Goal: Transaction & Acquisition: Purchase product/service

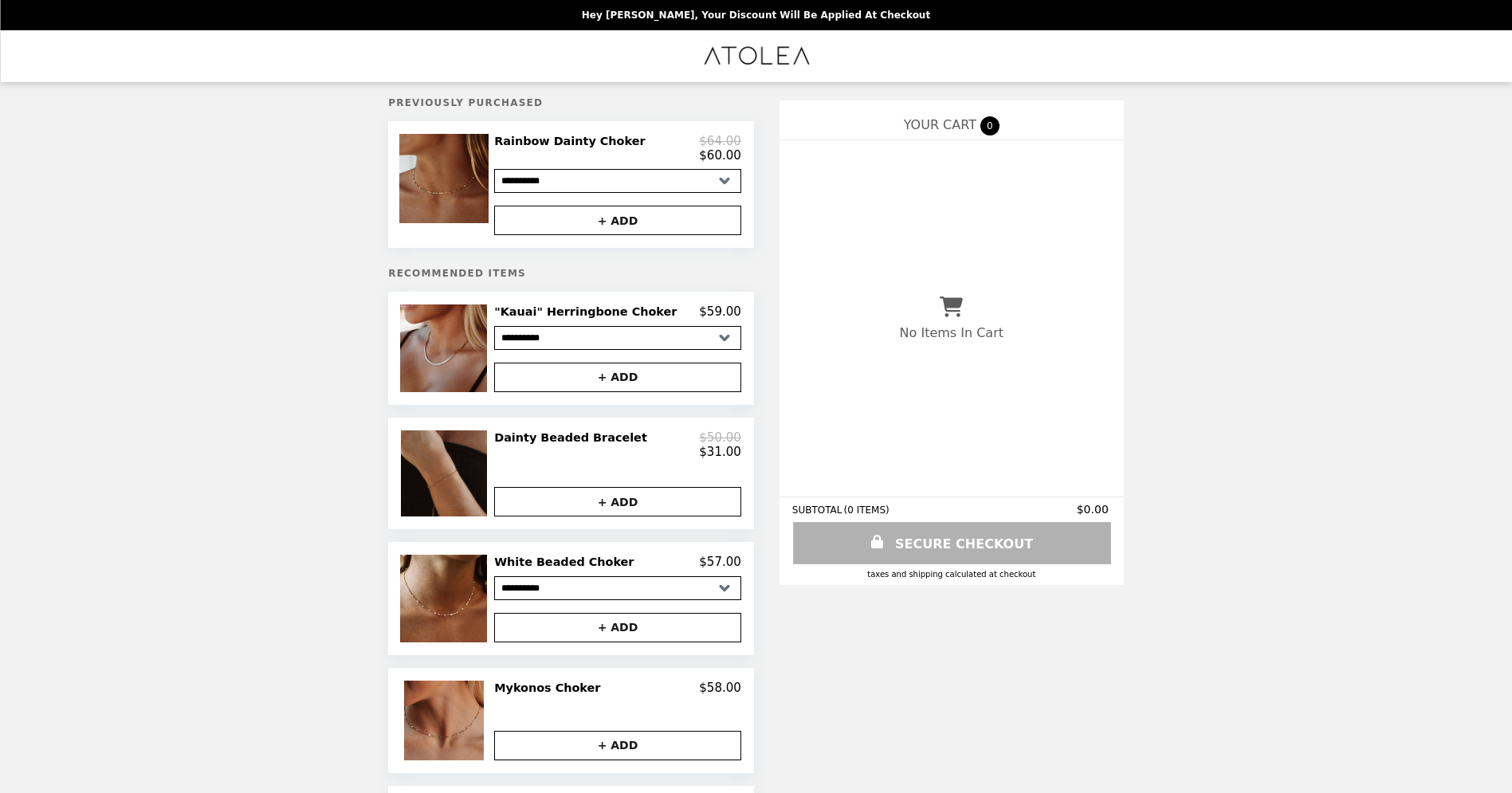
scroll to position [4, 0]
click at [458, 475] on img at bounding box center [446, 472] width 90 height 86
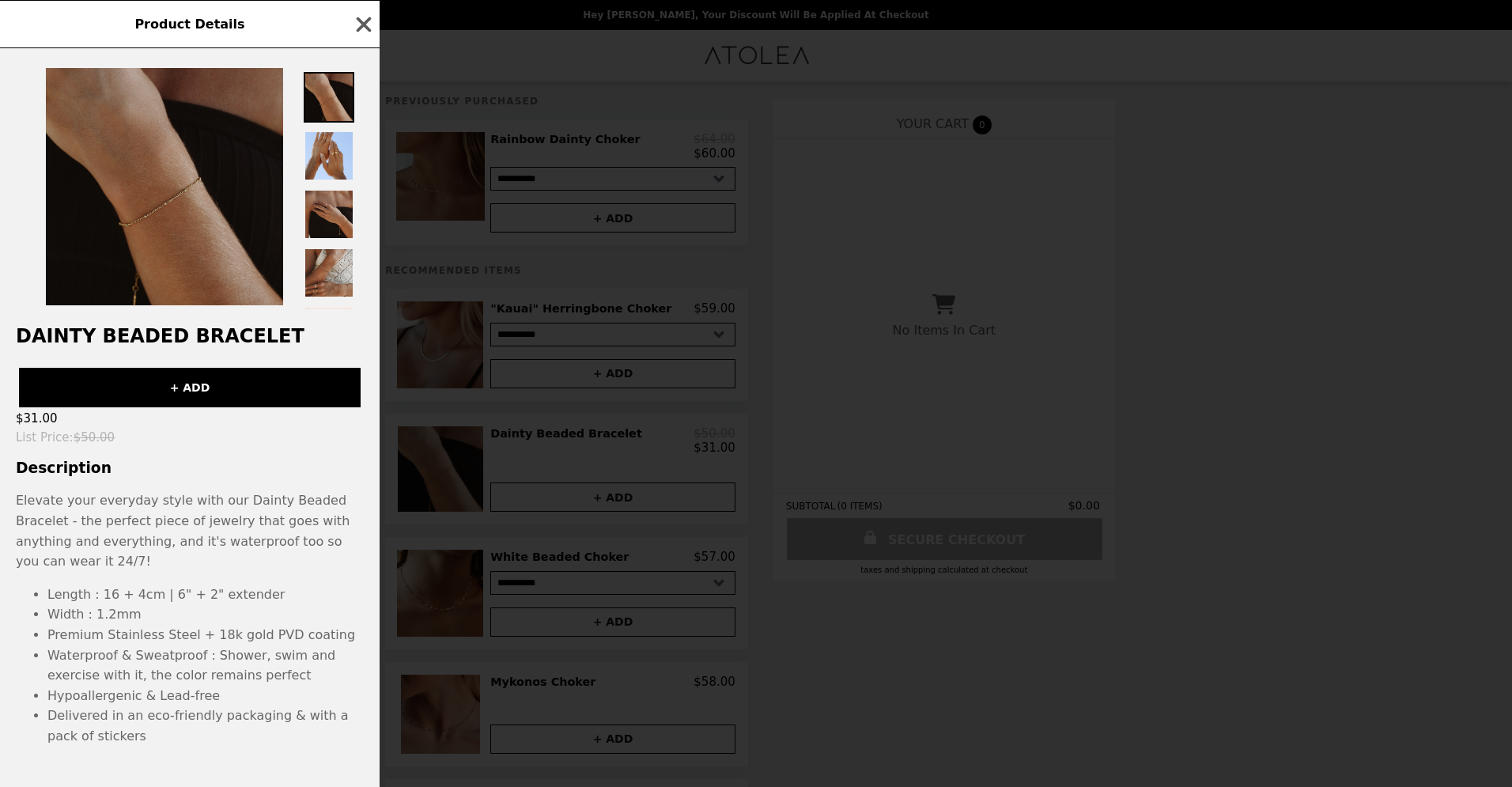
click at [176, 210] on img at bounding box center [164, 186] width 237 height 237
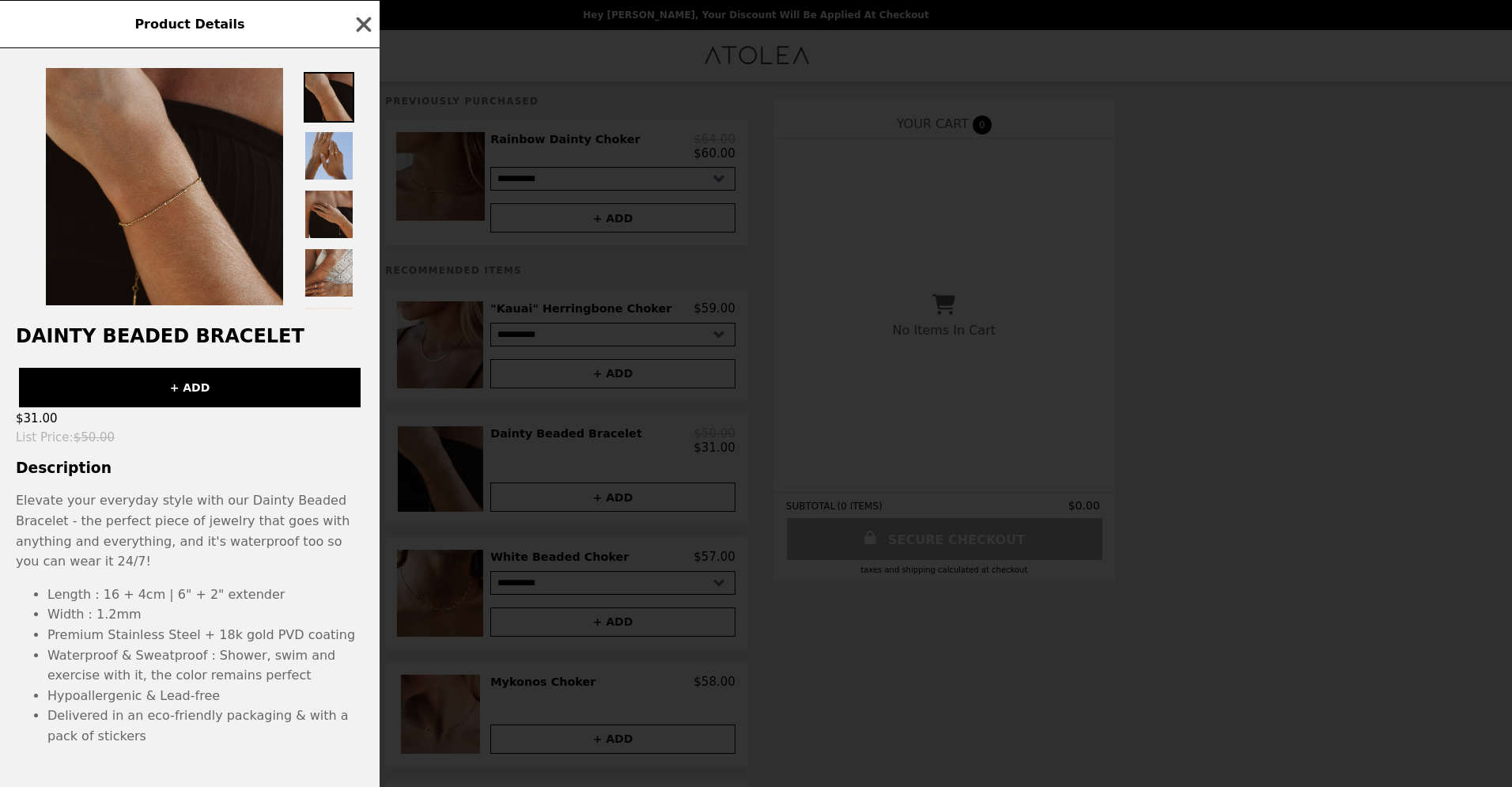
click at [322, 153] on img at bounding box center [329, 156] width 51 height 51
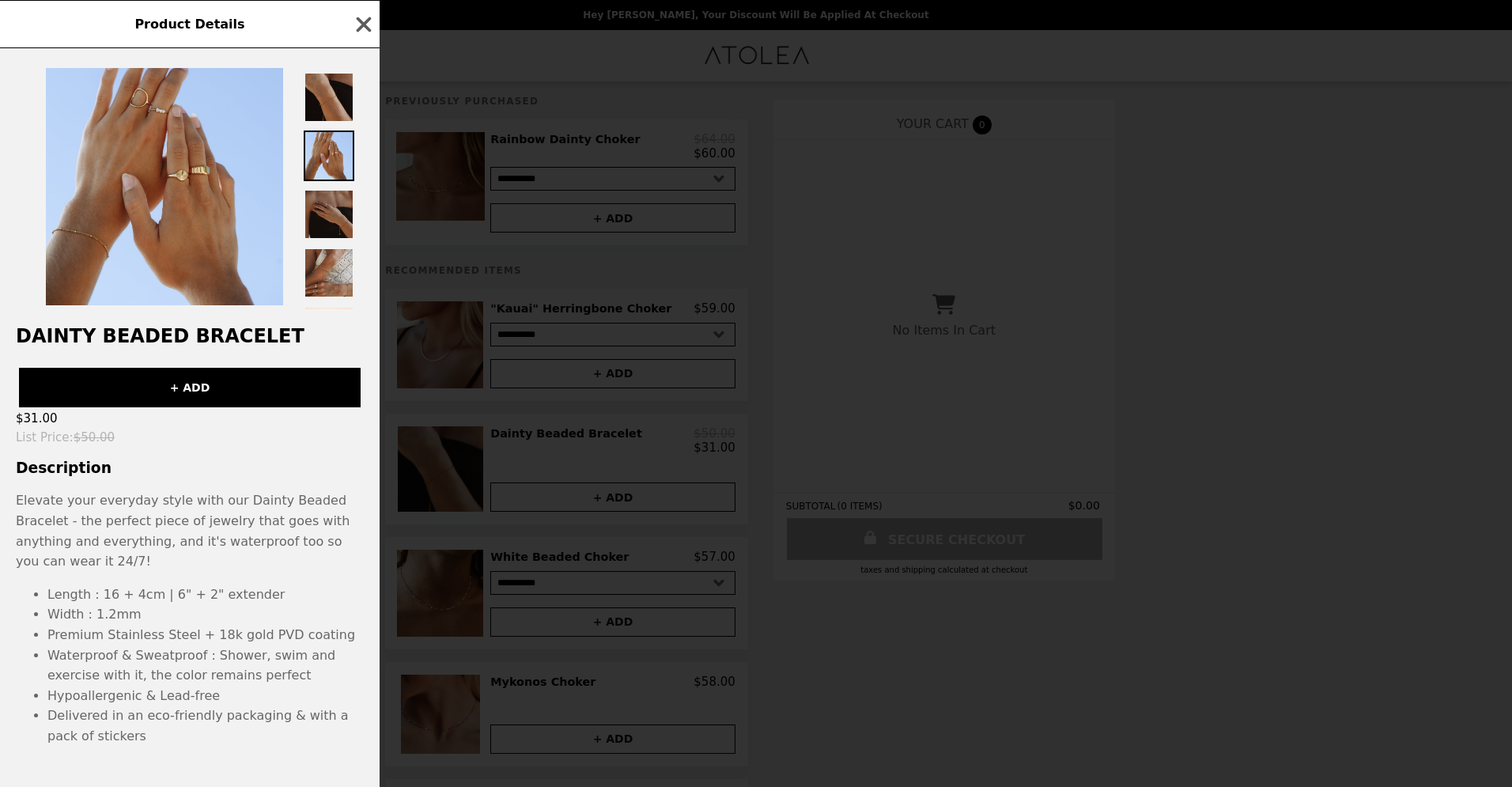
click at [330, 220] on img at bounding box center [329, 214] width 51 height 51
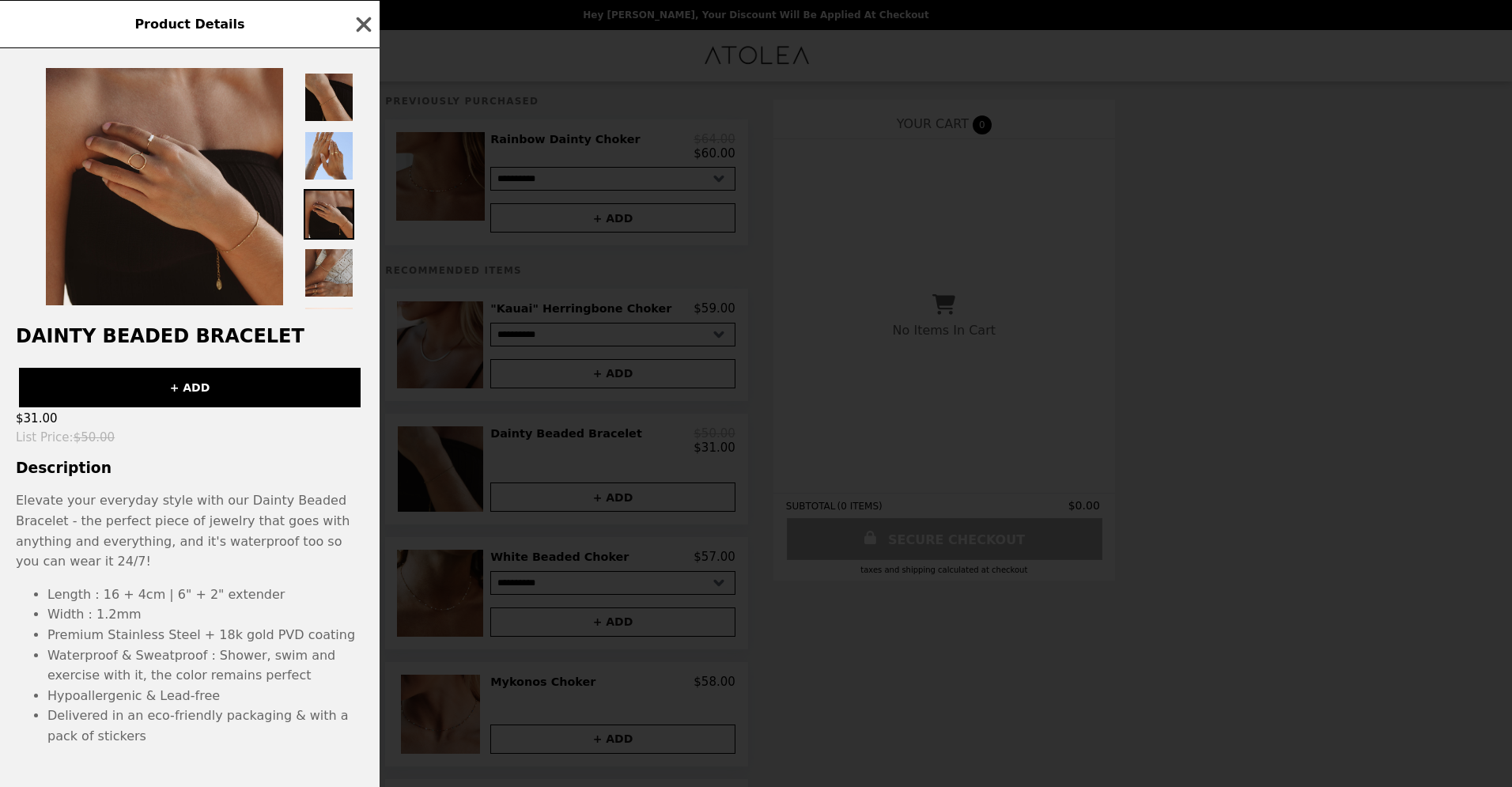
click at [328, 277] on img at bounding box center [329, 273] width 51 height 51
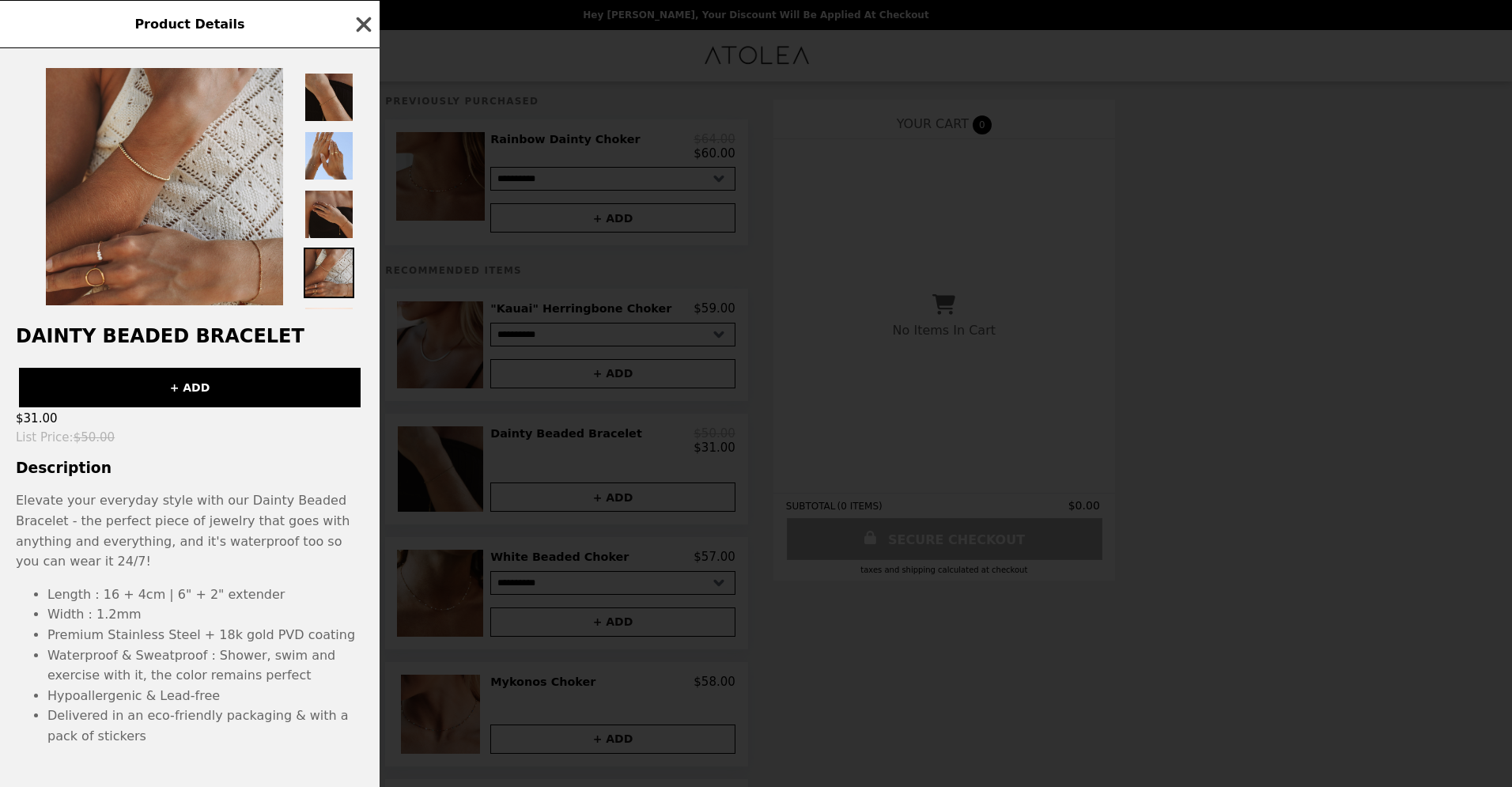
click at [370, 28] on icon "button" at bounding box center [364, 24] width 24 height 24
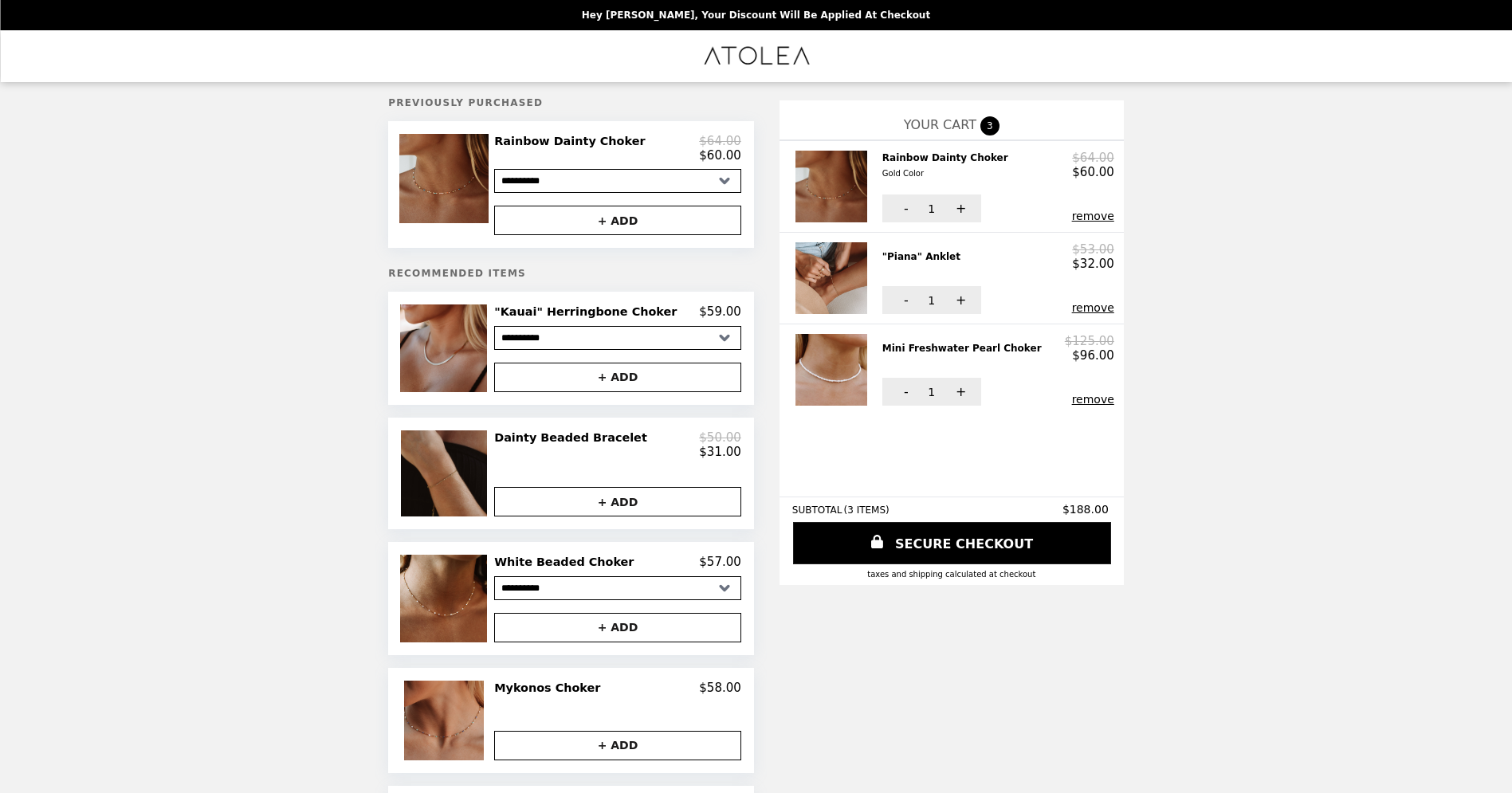
scroll to position [0, 0]
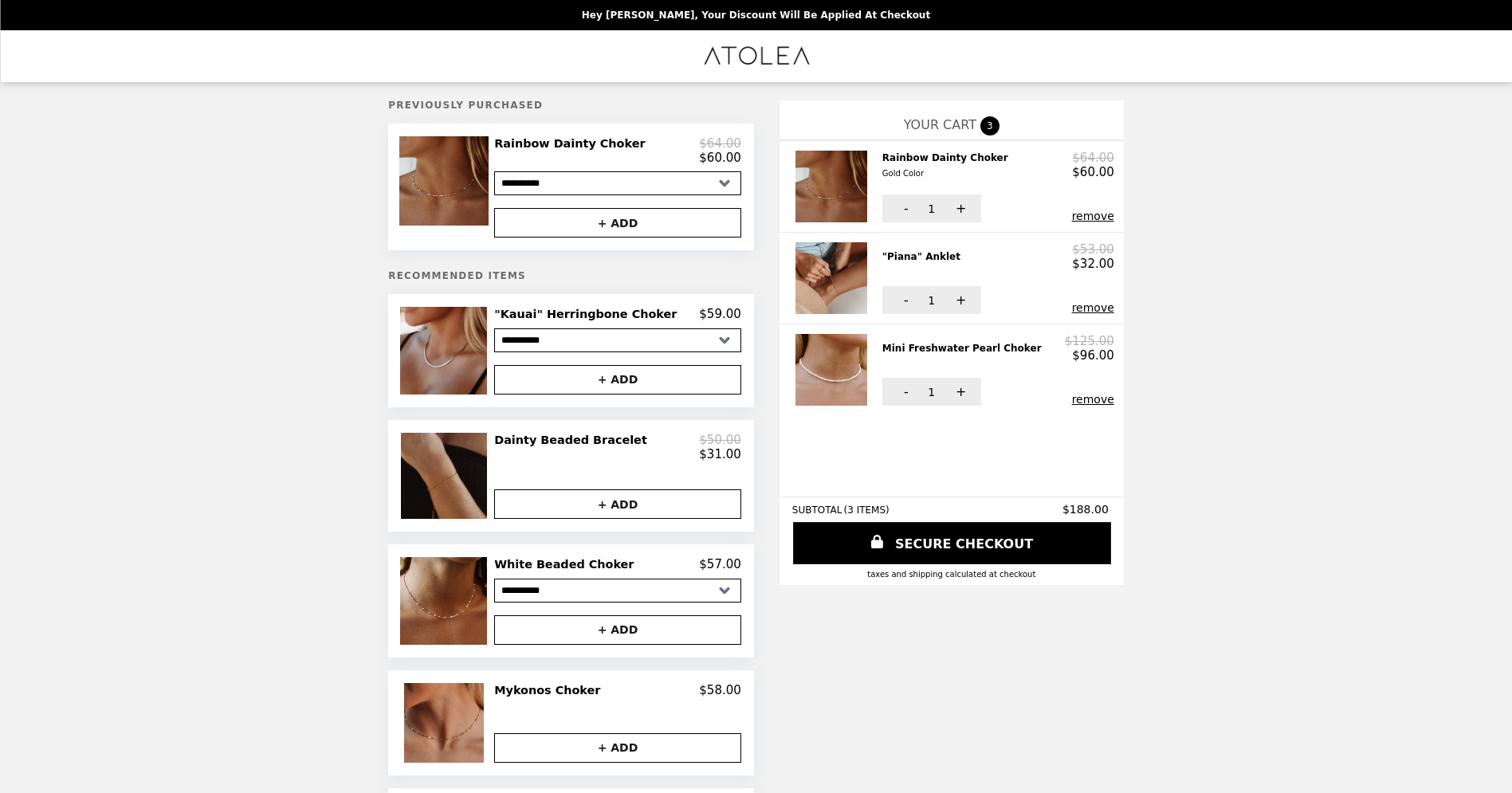
click at [1074, 220] on button "remove" at bounding box center [1093, 216] width 42 height 12
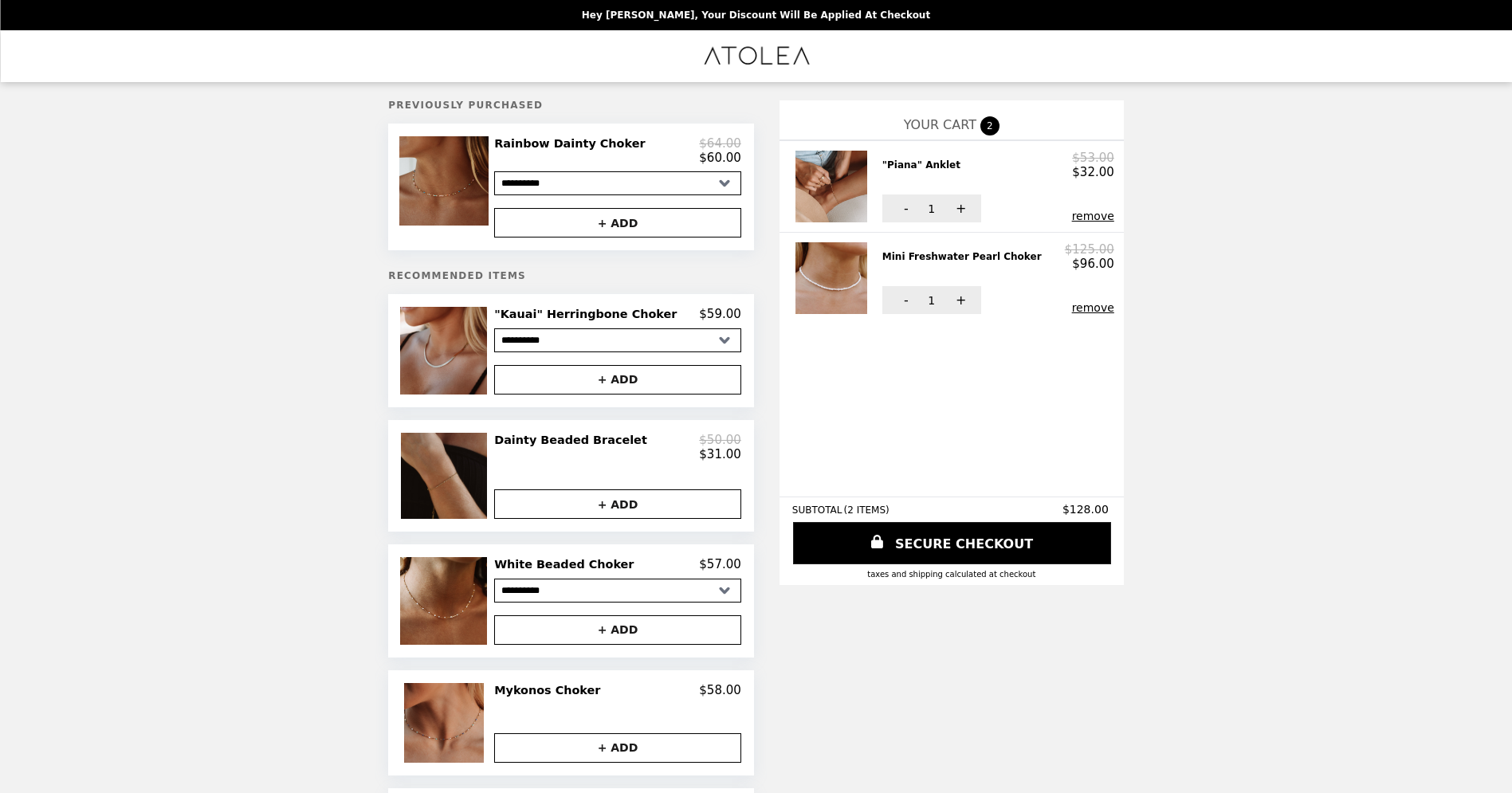
click at [1082, 308] on button "remove" at bounding box center [1093, 307] width 42 height 12
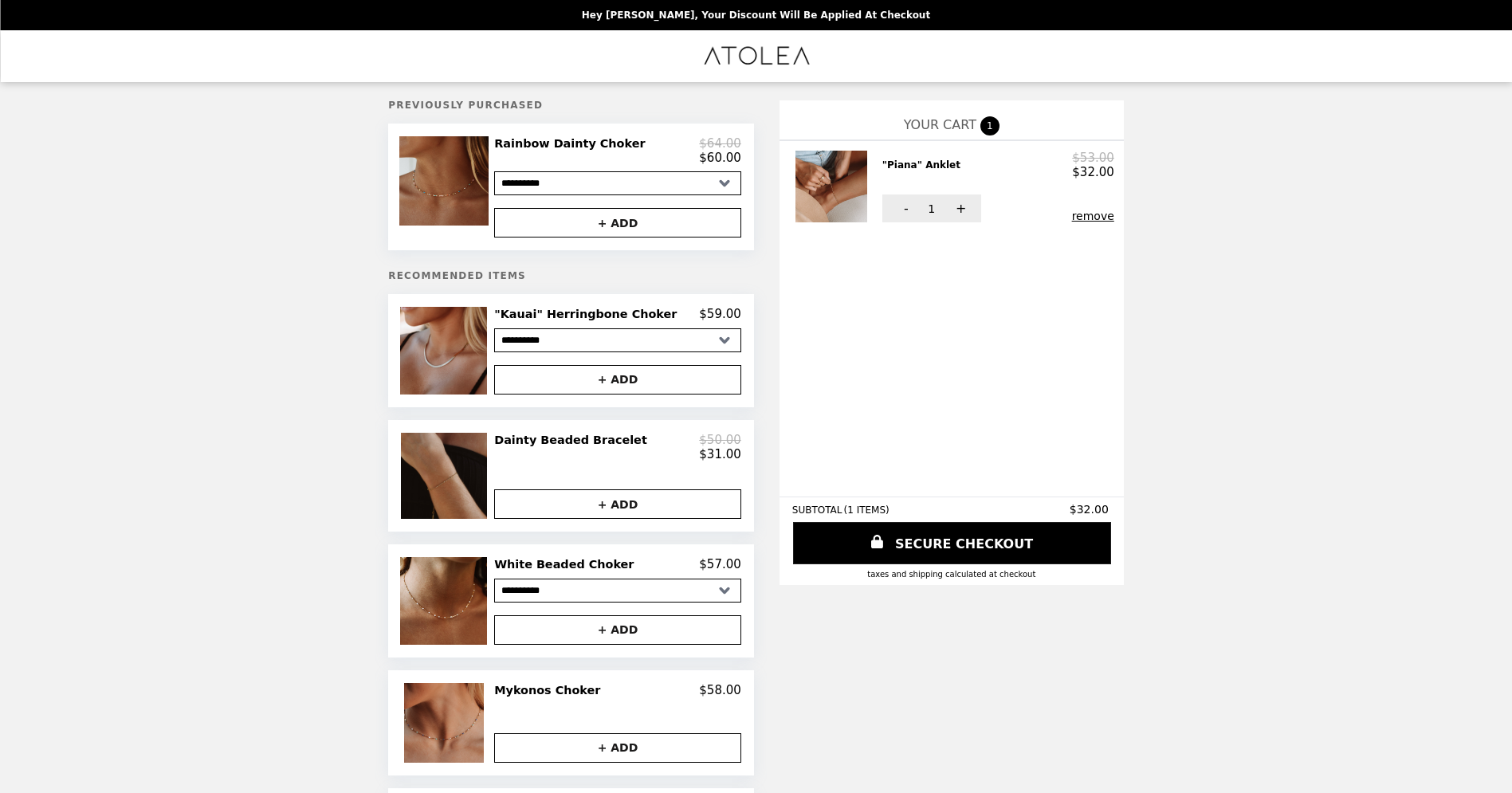
click at [1079, 217] on button "remove" at bounding box center [1093, 216] width 42 height 12
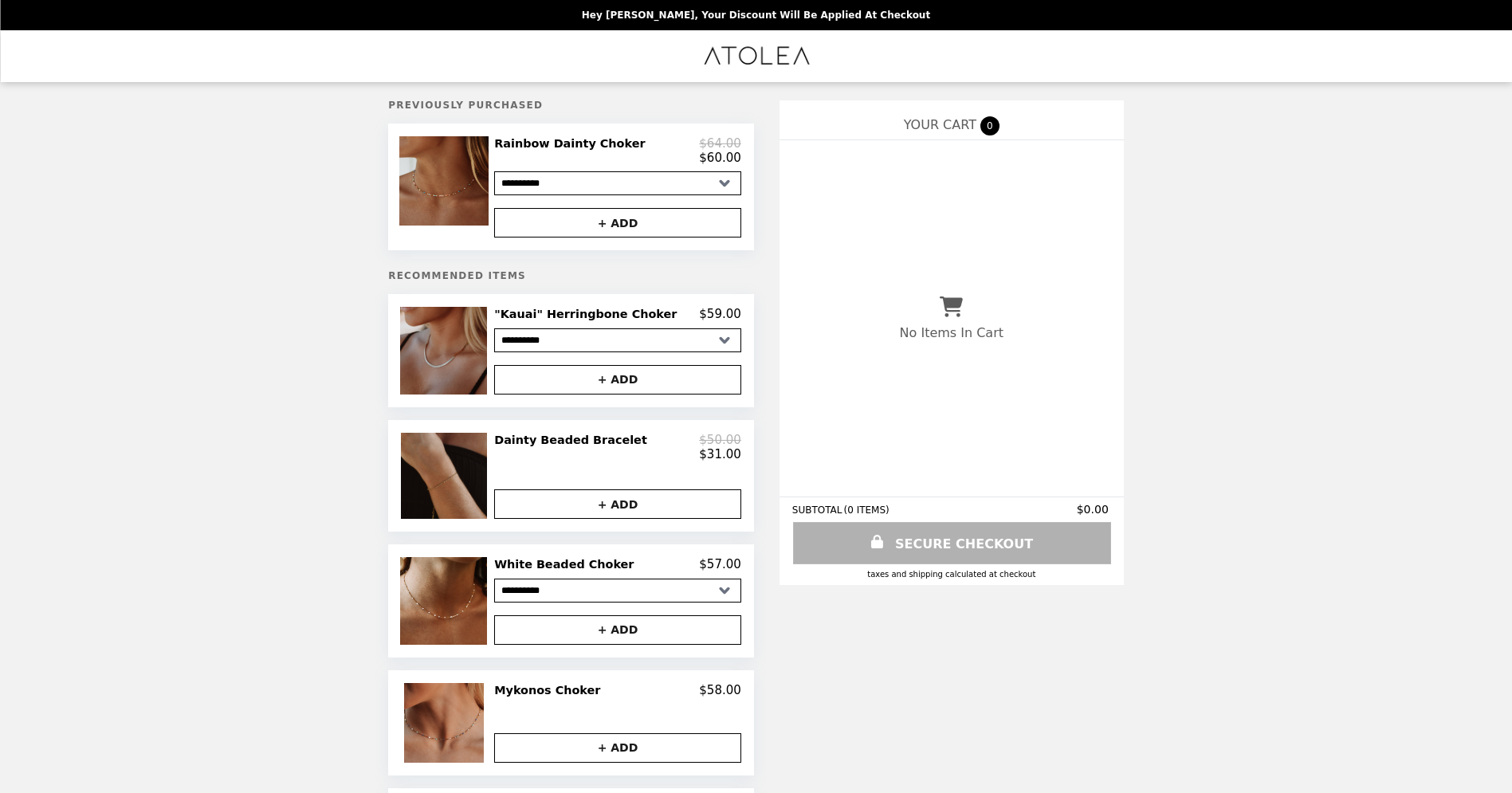
click at [460, 359] on img at bounding box center [445, 350] width 91 height 87
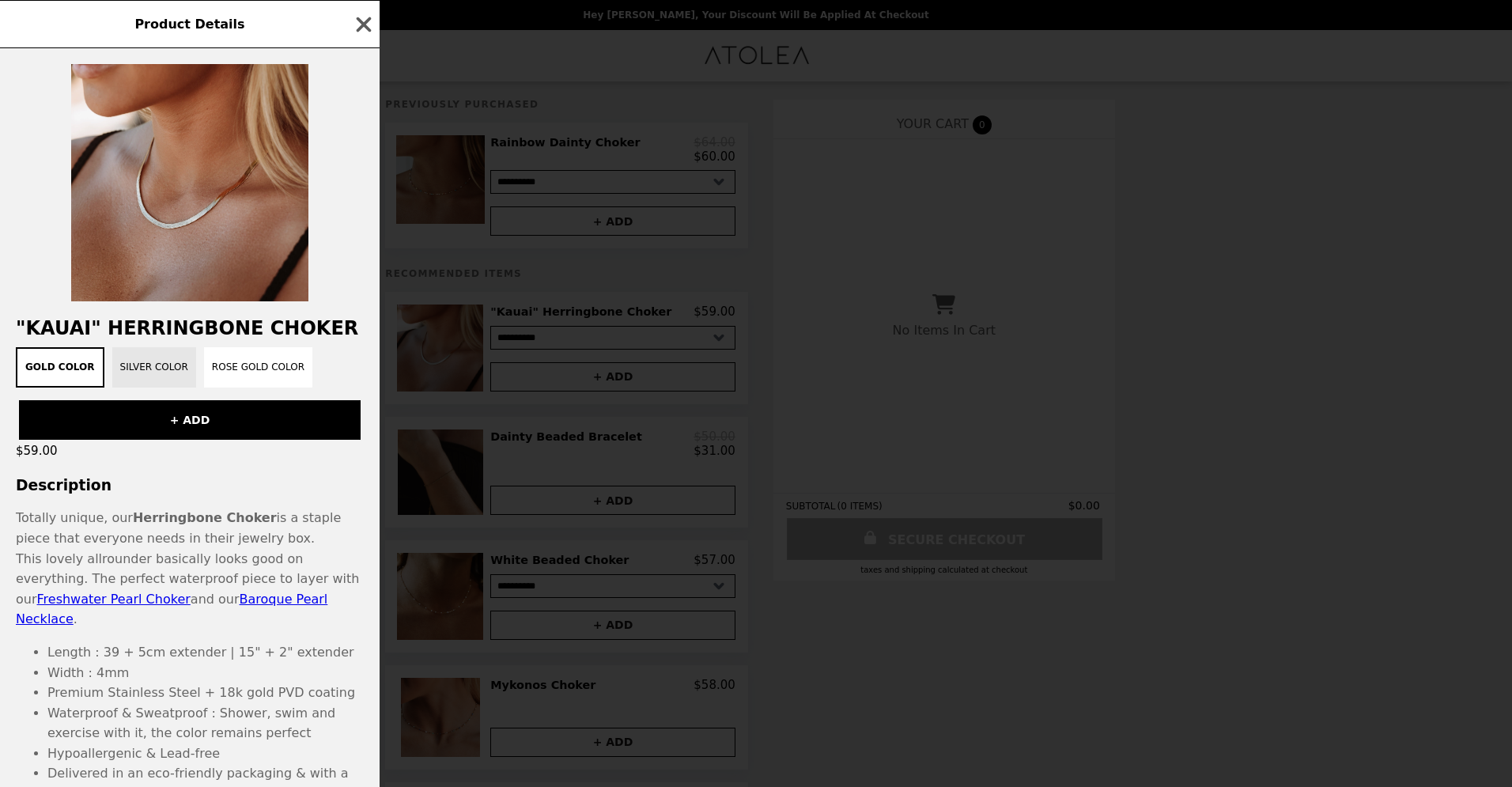
click at [137, 360] on button "Silver Color" at bounding box center [154, 367] width 83 height 40
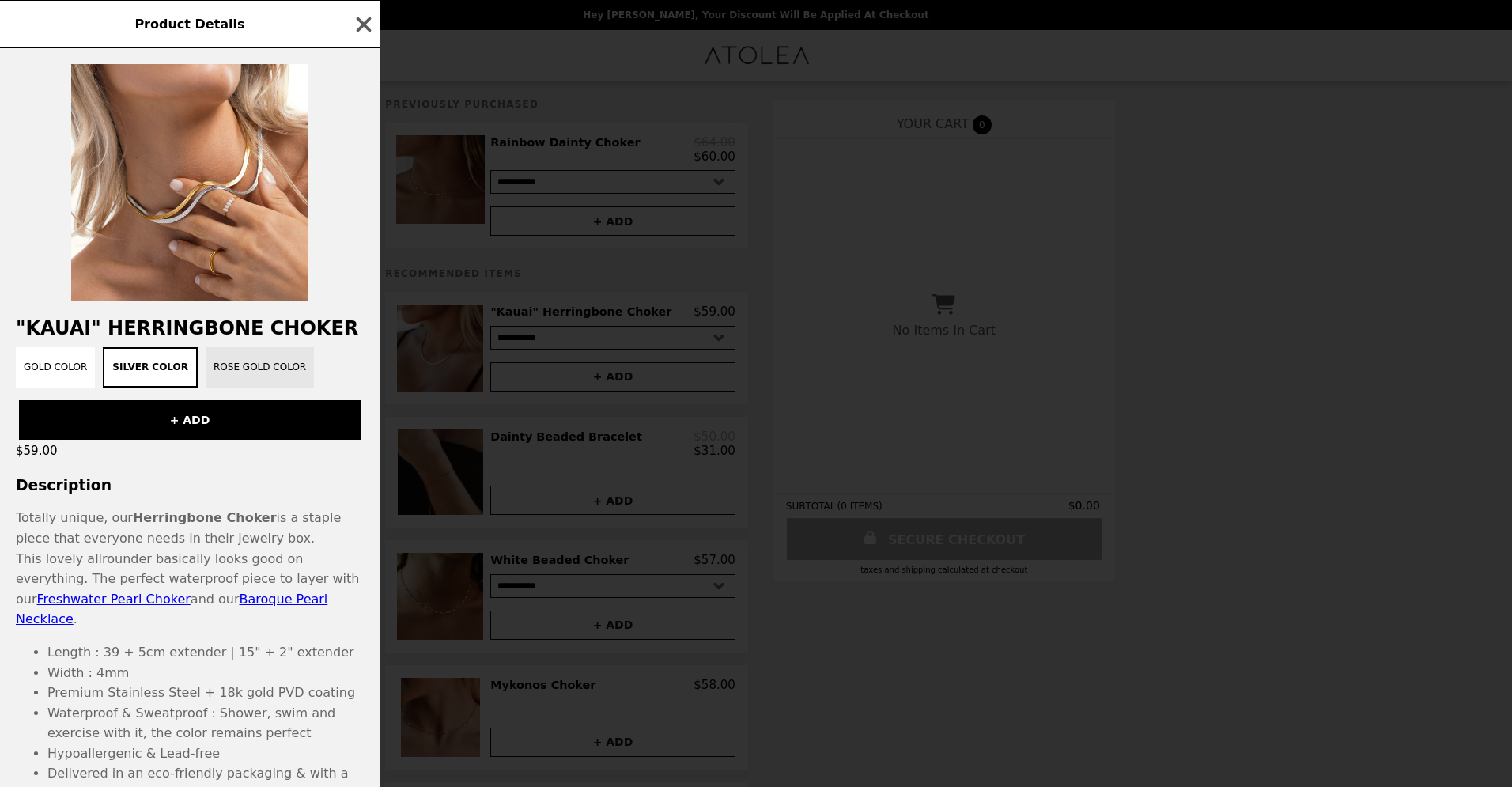
click at [260, 360] on button "Rose Gold Color" at bounding box center [259, 367] width 108 height 40
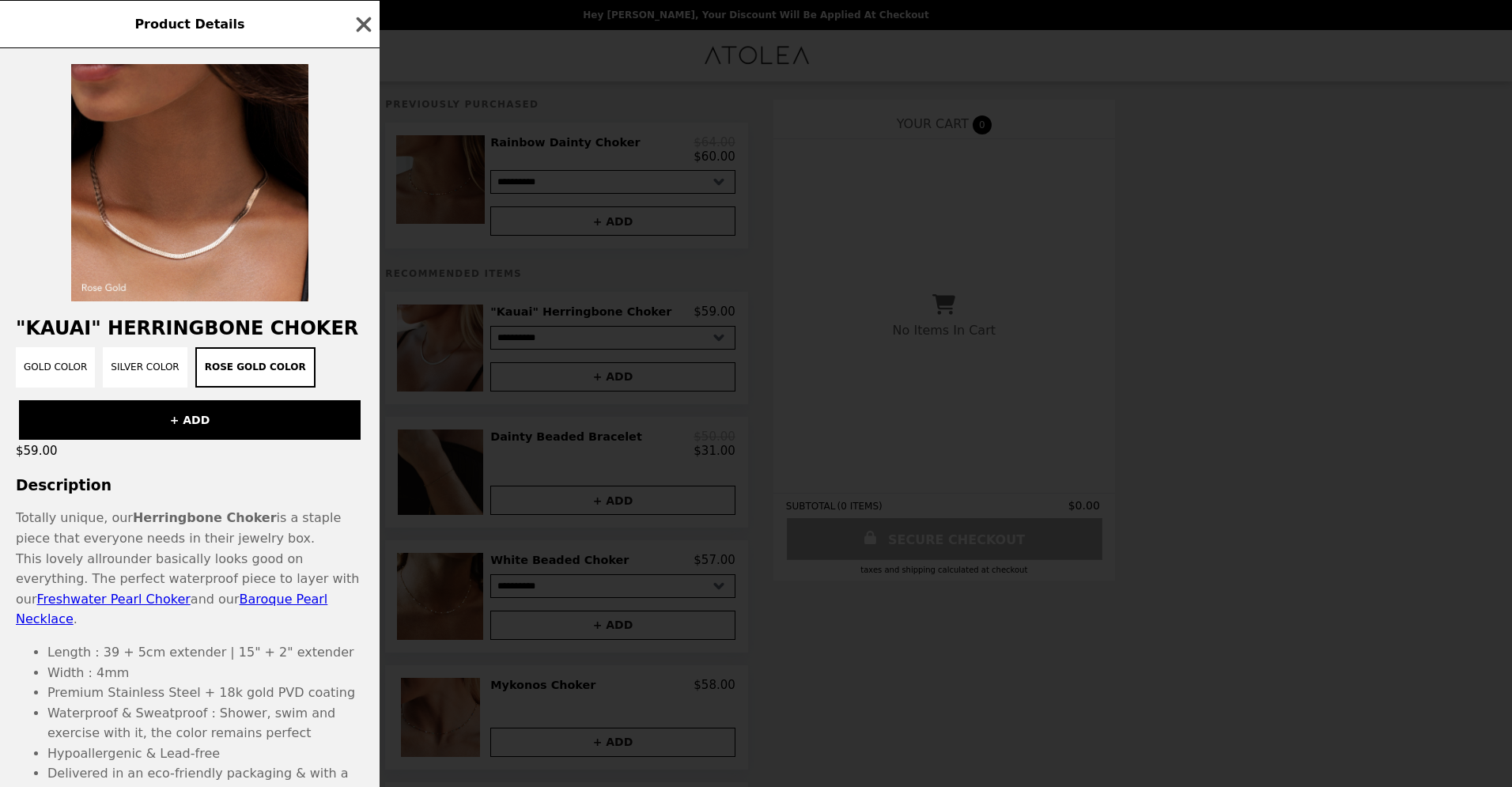
click at [363, 22] on icon "button" at bounding box center [364, 24] width 15 height 15
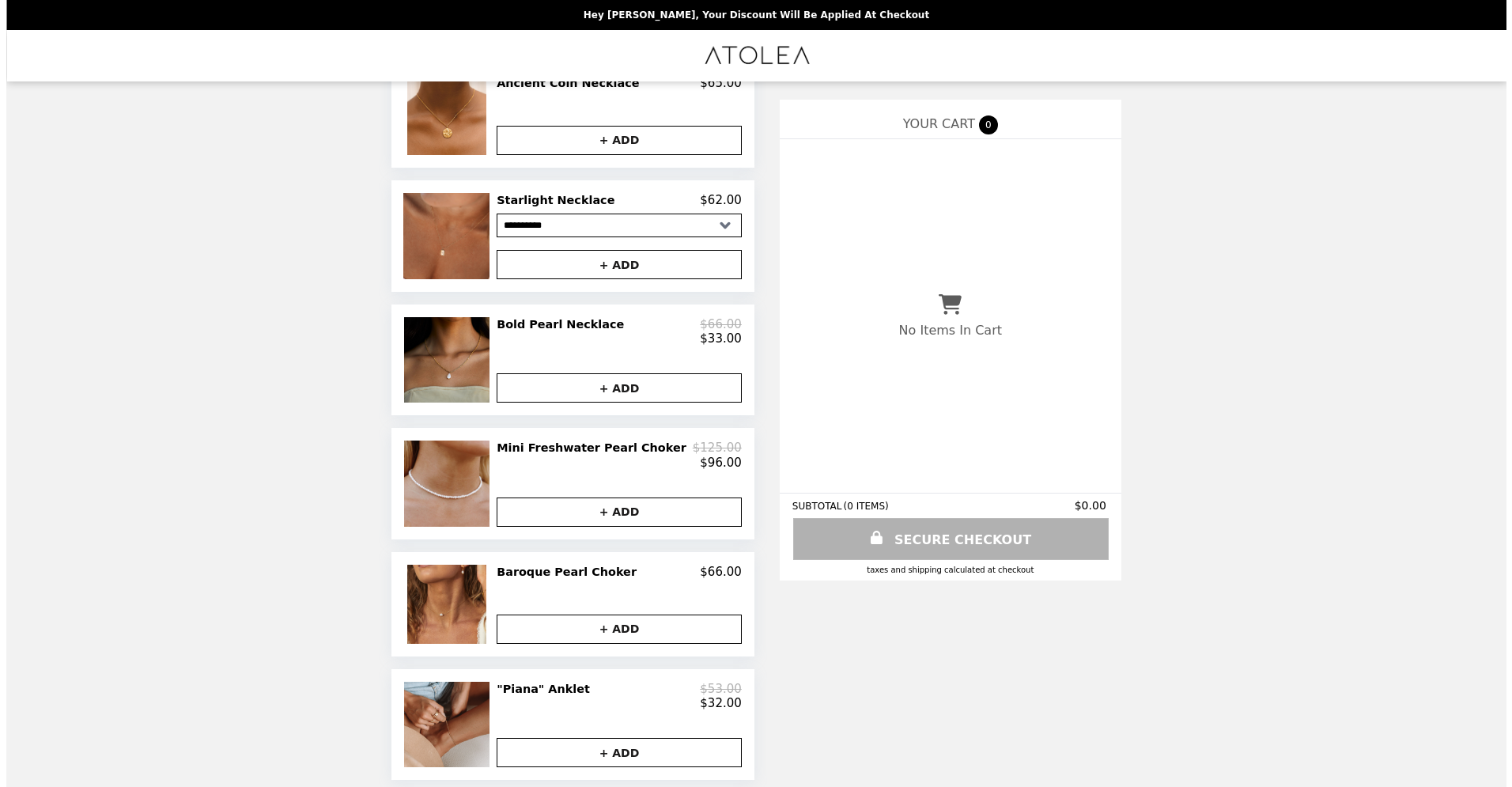
scroll to position [722, 0]
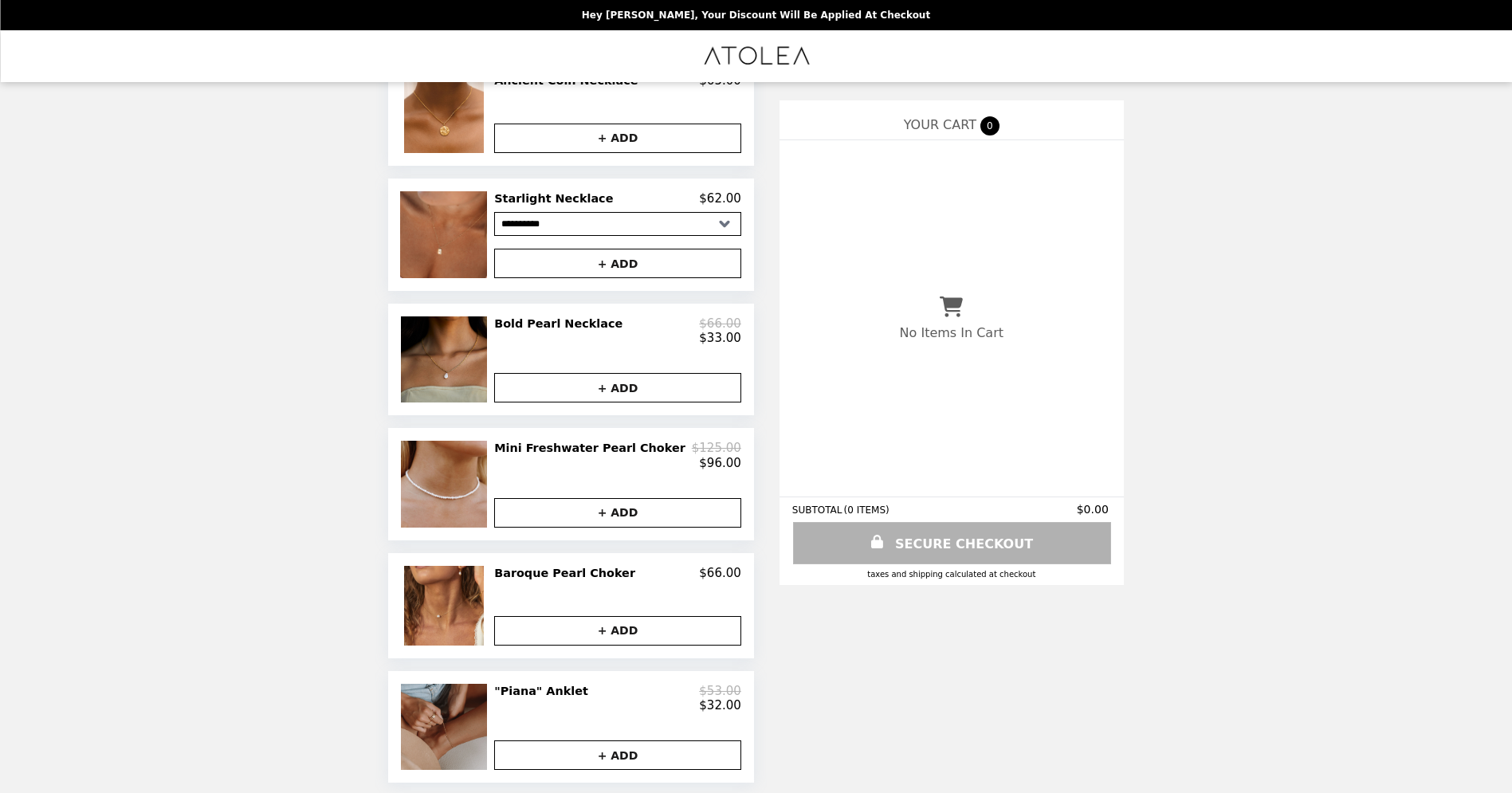
click at [485, 363] on img at bounding box center [446, 727] width 90 height 86
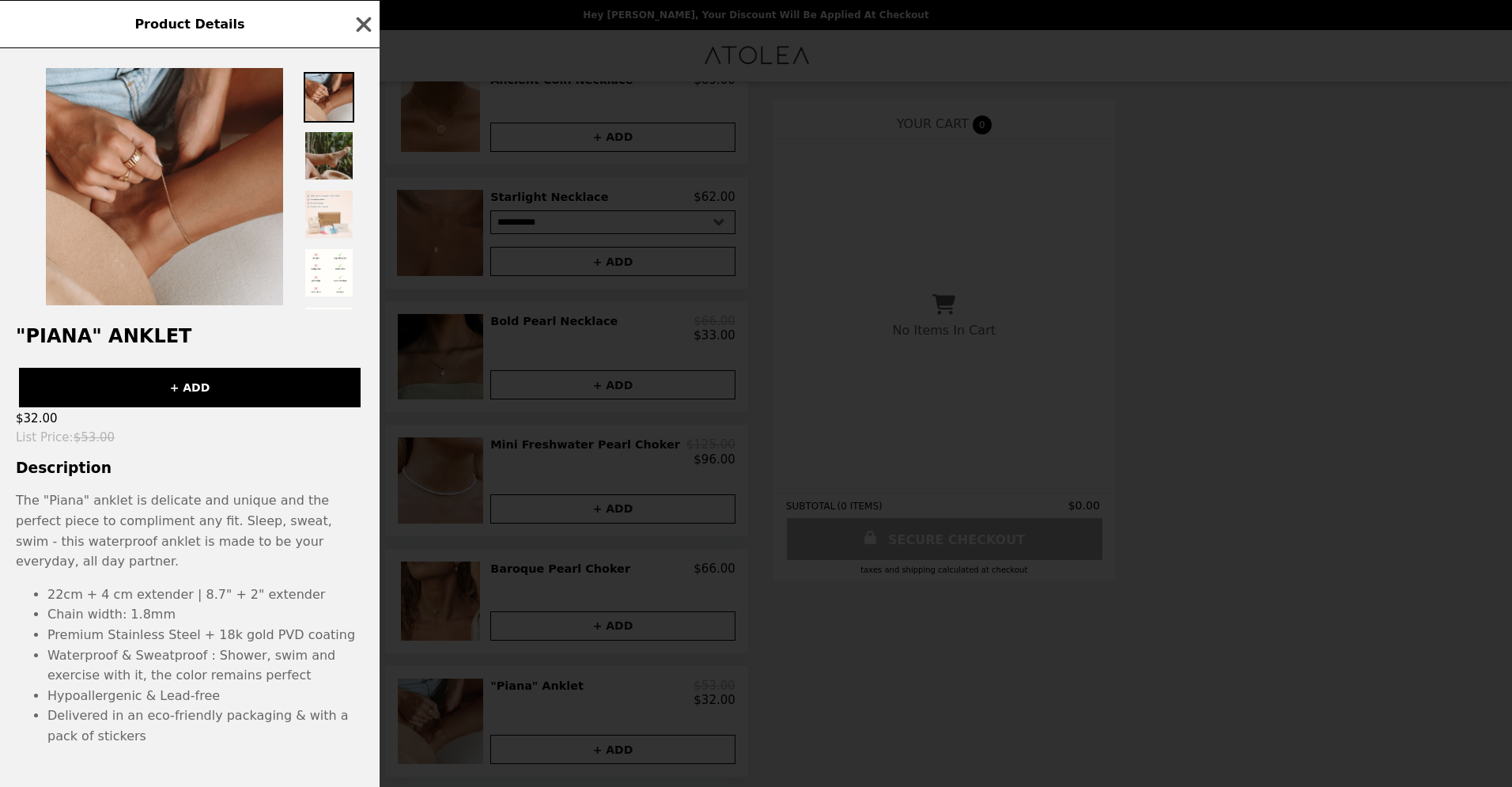
click at [323, 160] on img at bounding box center [329, 156] width 51 height 51
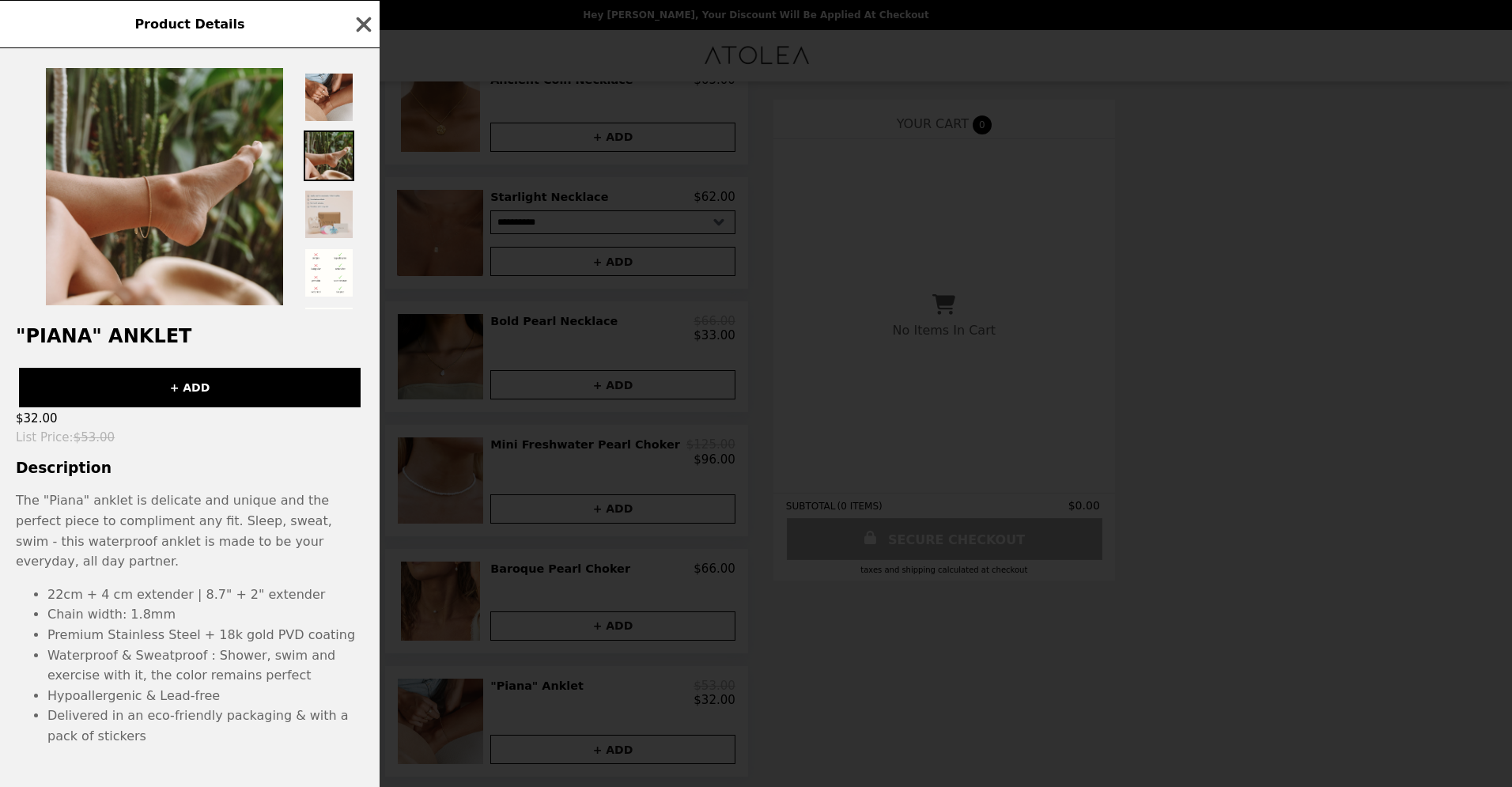
click at [330, 220] on img at bounding box center [329, 214] width 51 height 51
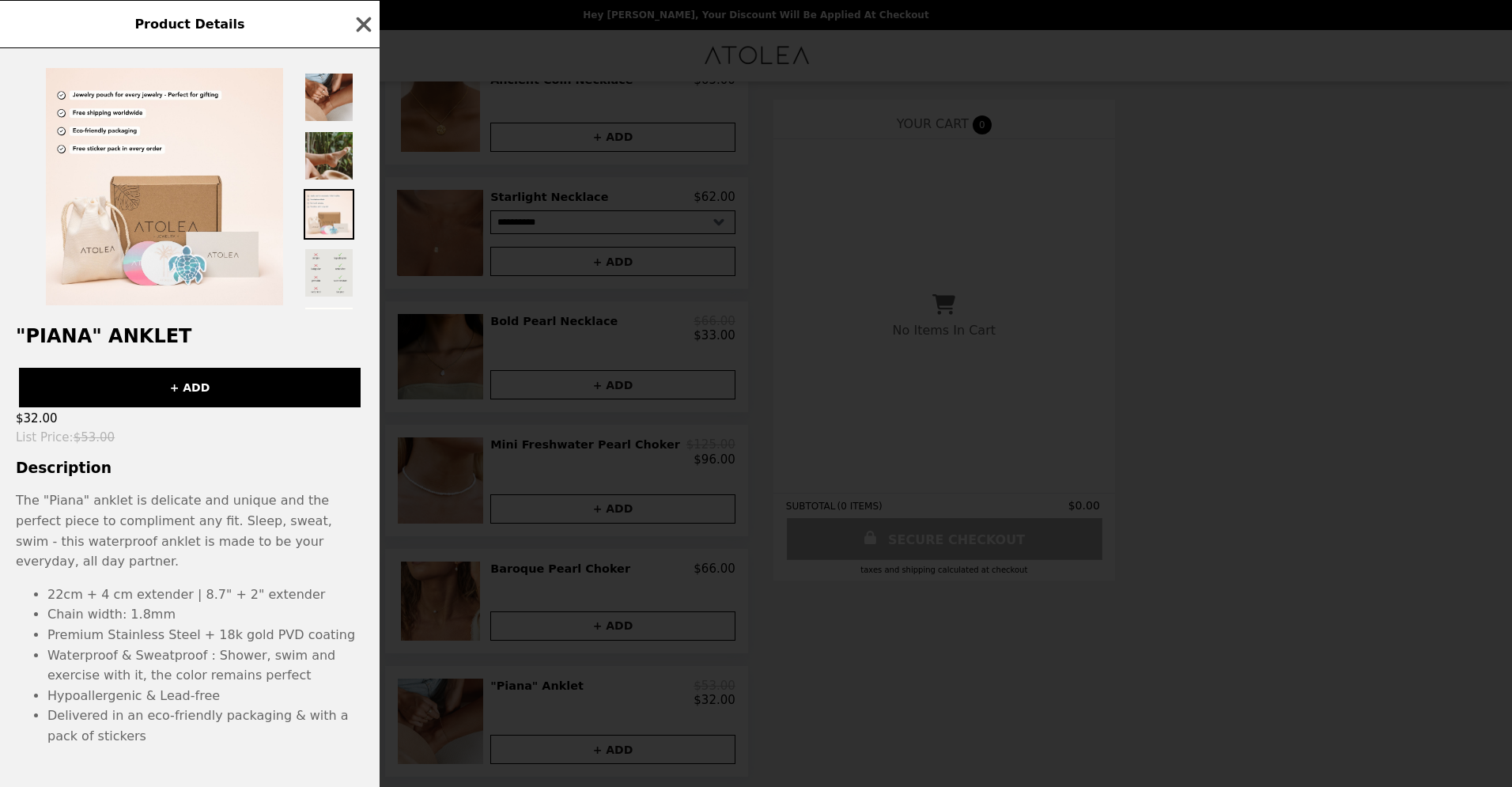
click at [335, 265] on img at bounding box center [329, 273] width 51 height 51
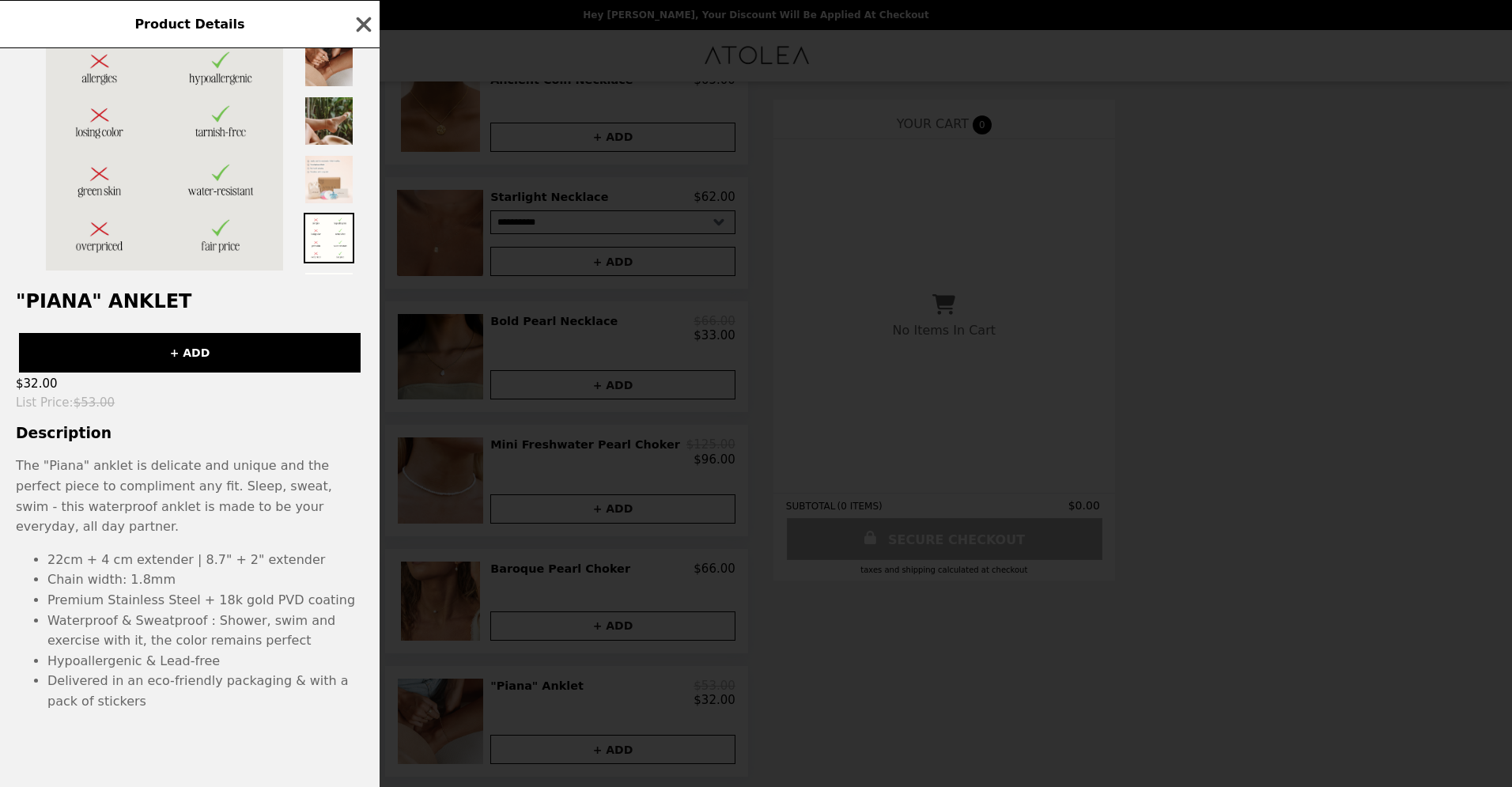
scroll to position [0, 0]
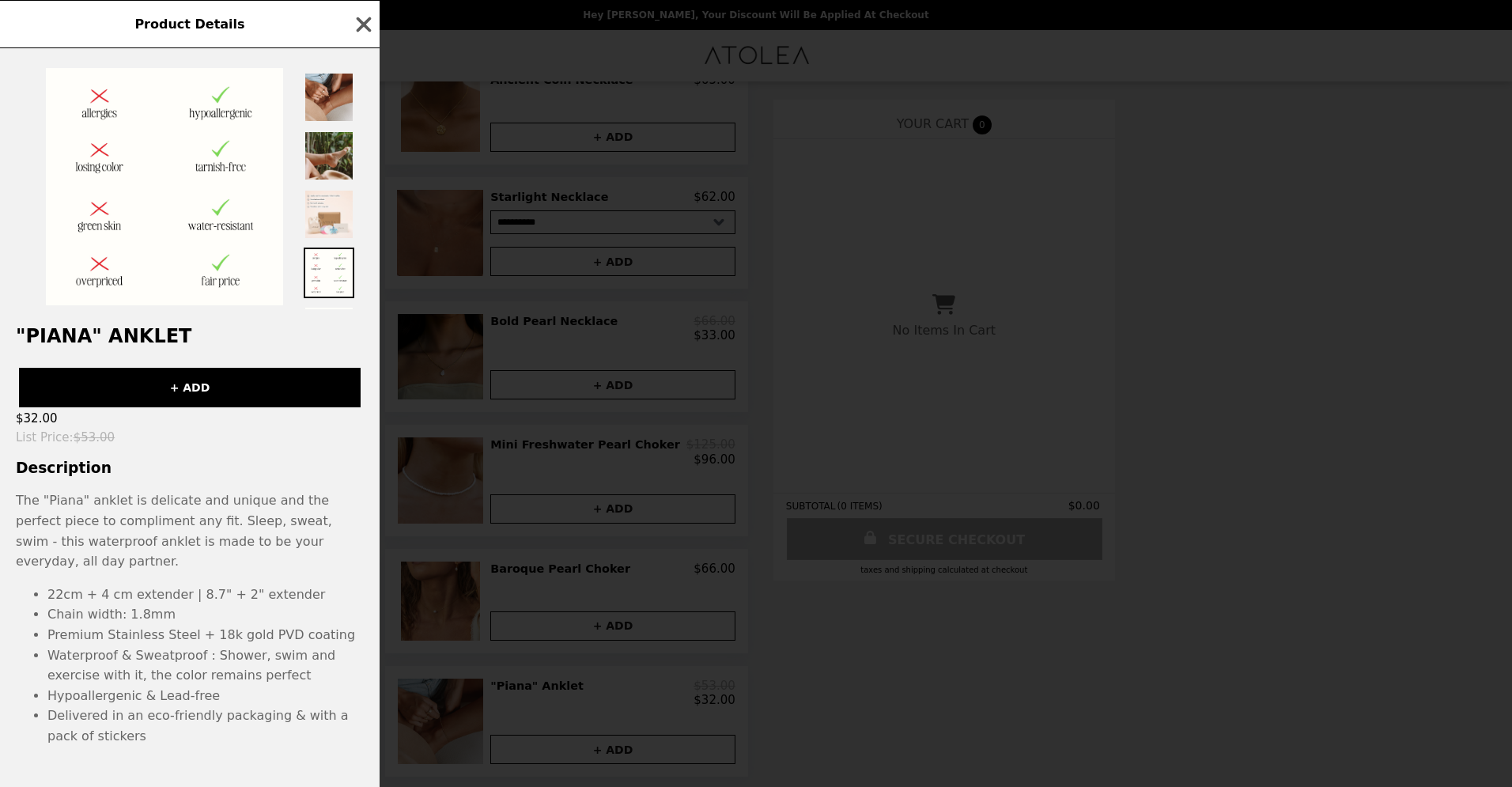
drag, startPoint x: 364, startPoint y: 25, endPoint x: 379, endPoint y: 48, distance: 27.5
click at [364, 25] on icon "button" at bounding box center [364, 24] width 15 height 15
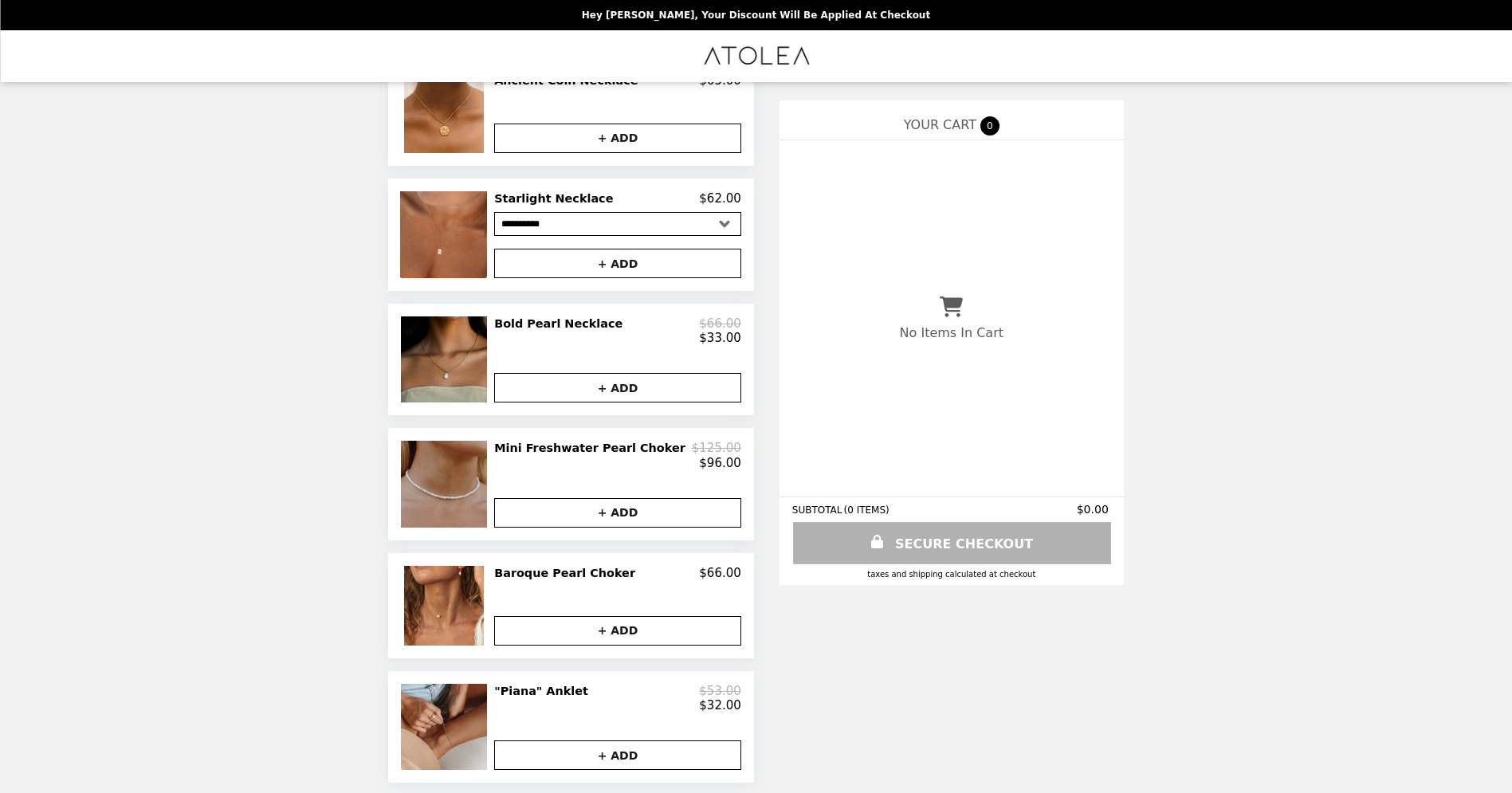
click at [472, 363] on img at bounding box center [446, 483] width 90 height 86
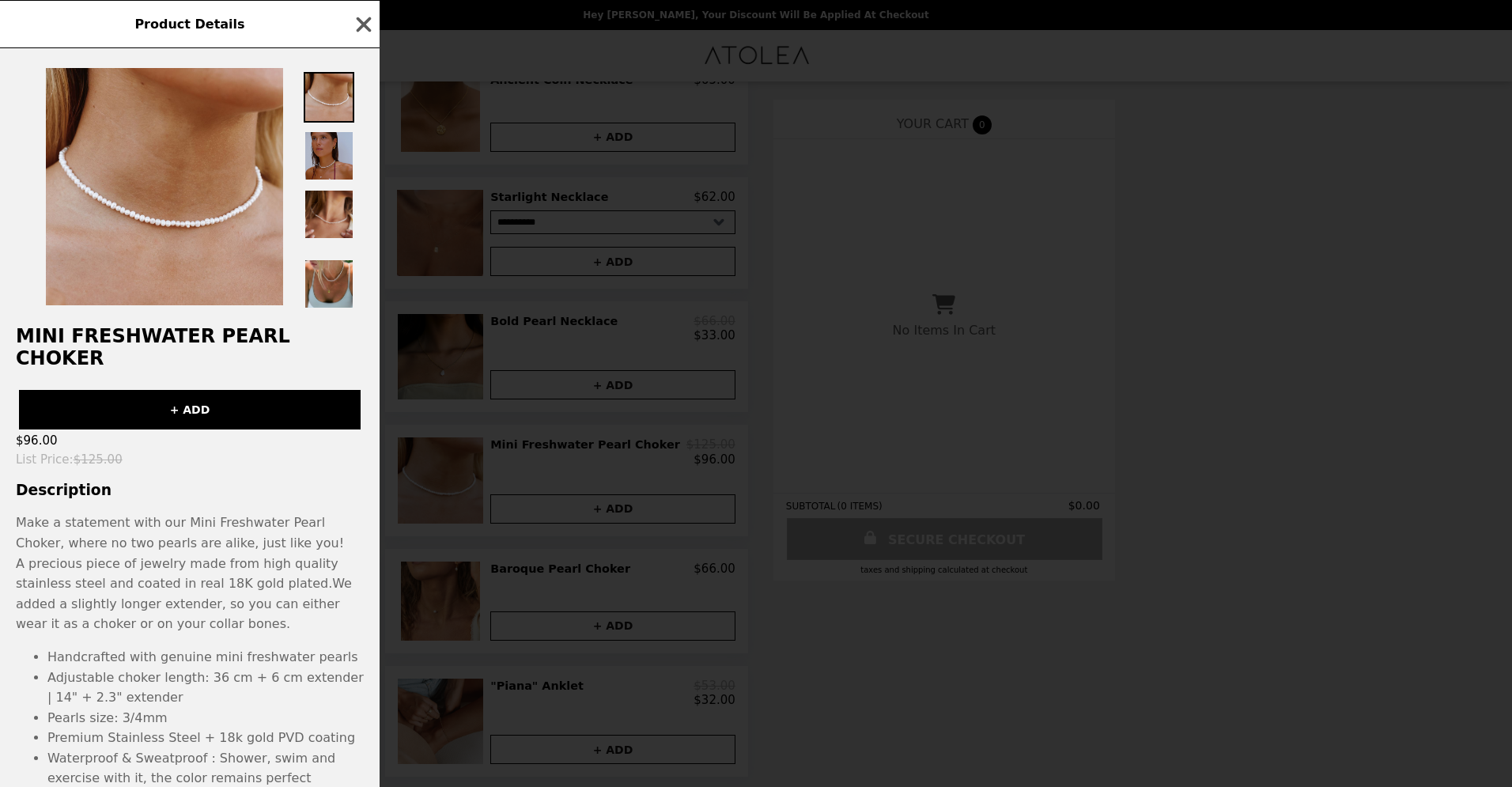
click at [319, 163] on img at bounding box center [329, 156] width 51 height 51
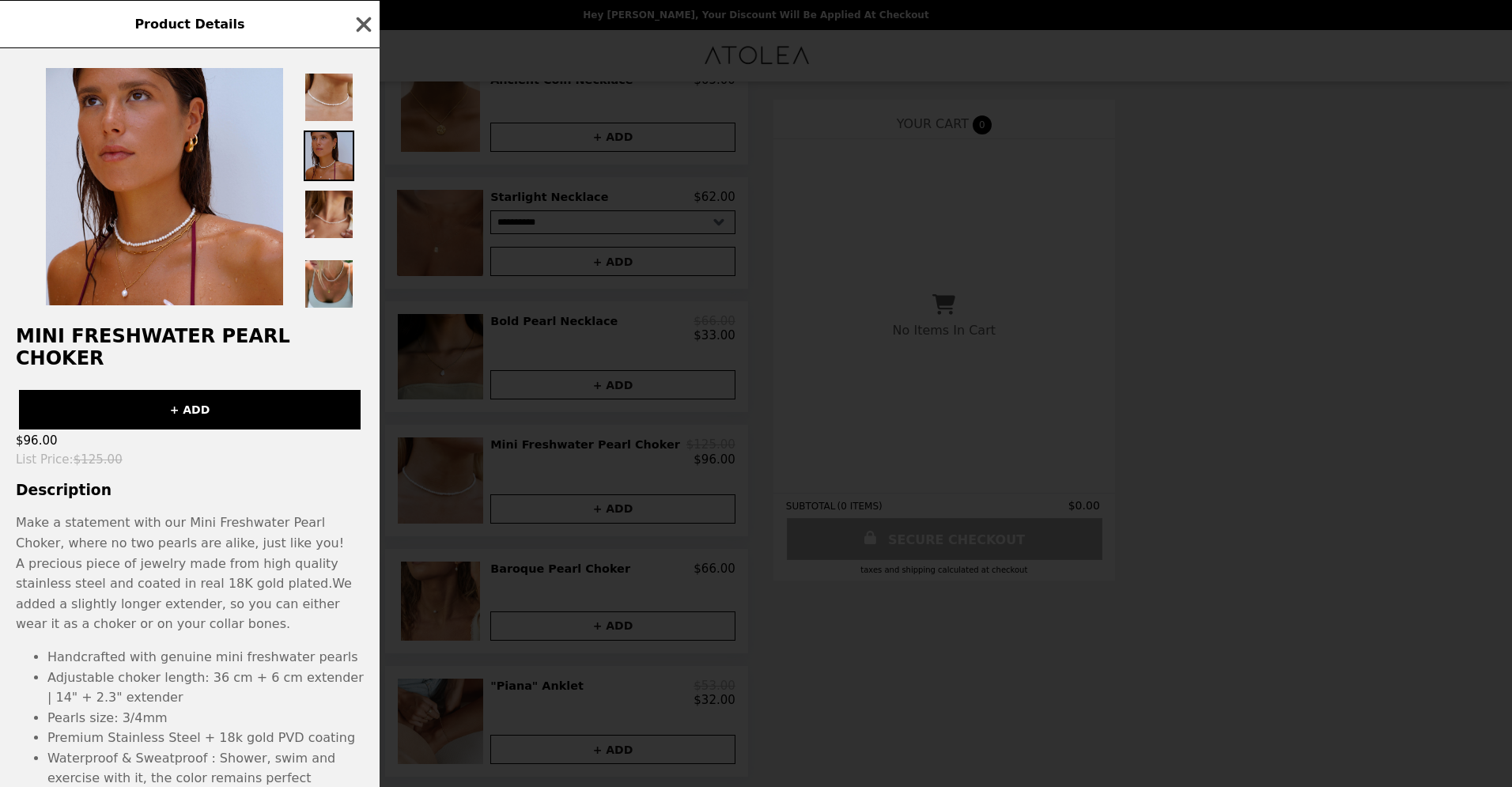
click at [335, 150] on img at bounding box center [329, 156] width 51 height 51
click at [329, 155] on img at bounding box center [329, 156] width 51 height 51
click at [326, 97] on img at bounding box center [329, 97] width 51 height 51
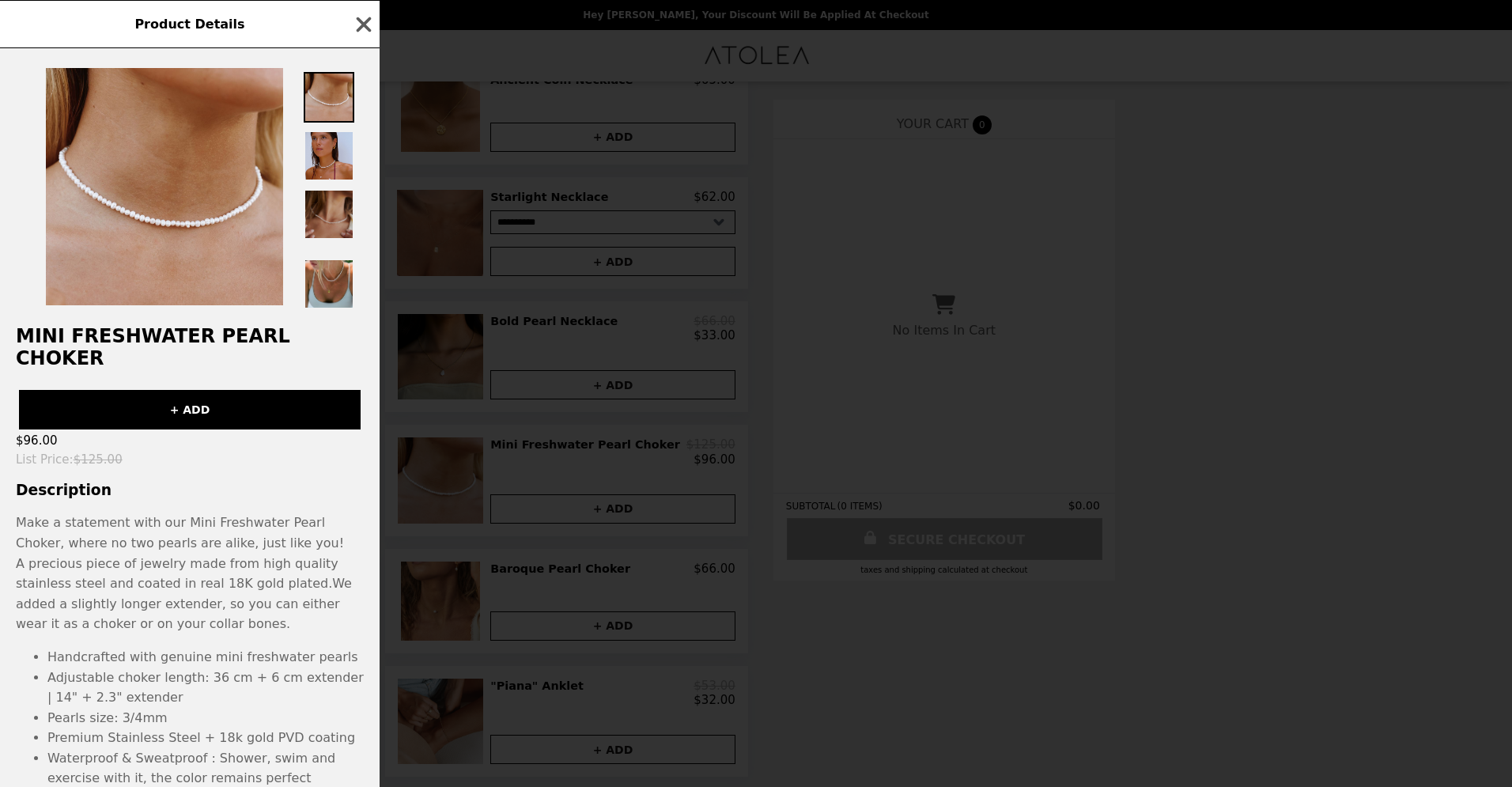
click at [329, 216] on img at bounding box center [329, 214] width 51 height 51
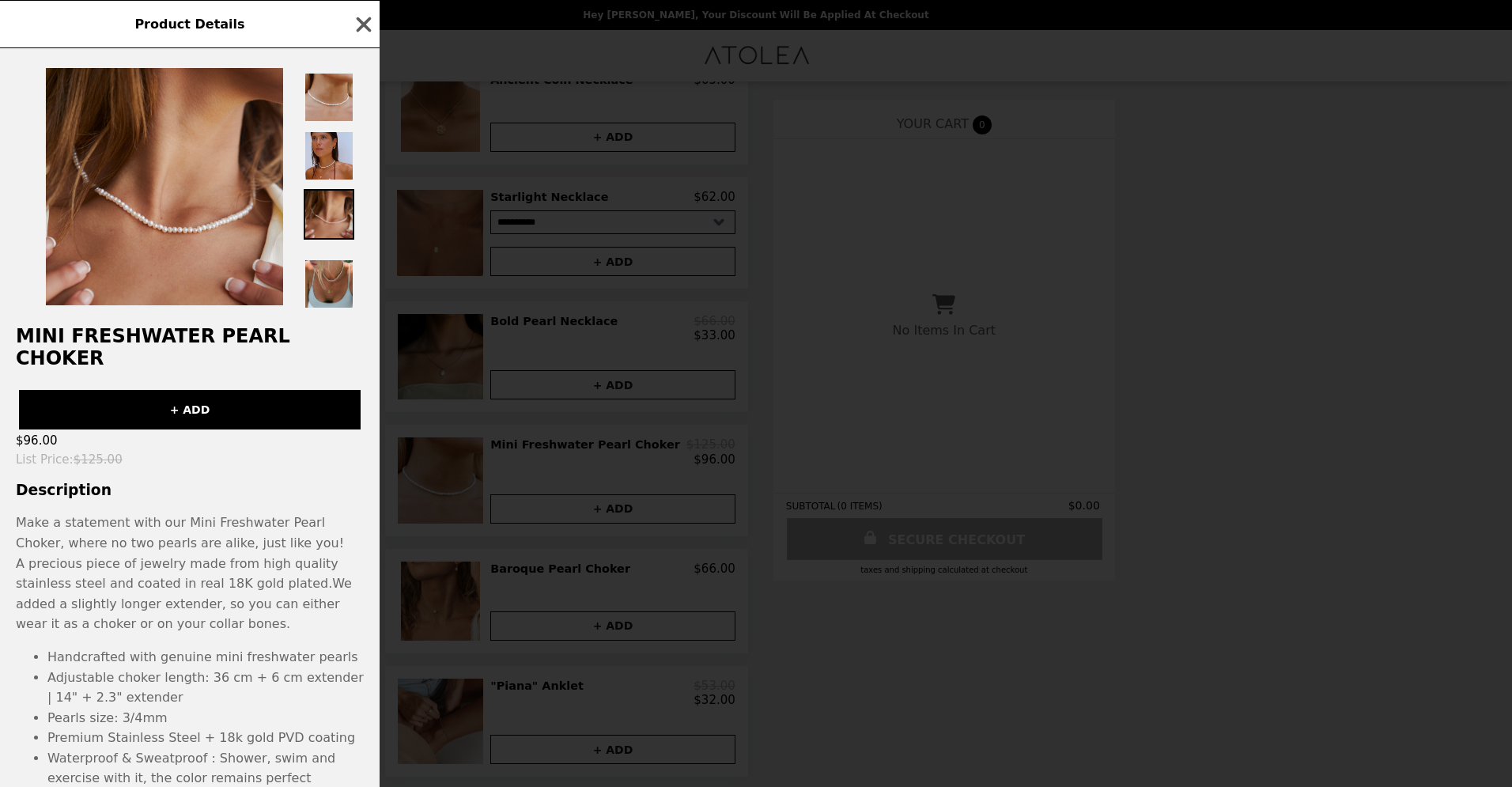
click at [320, 250] on img at bounding box center [329, 249] width 51 height 4
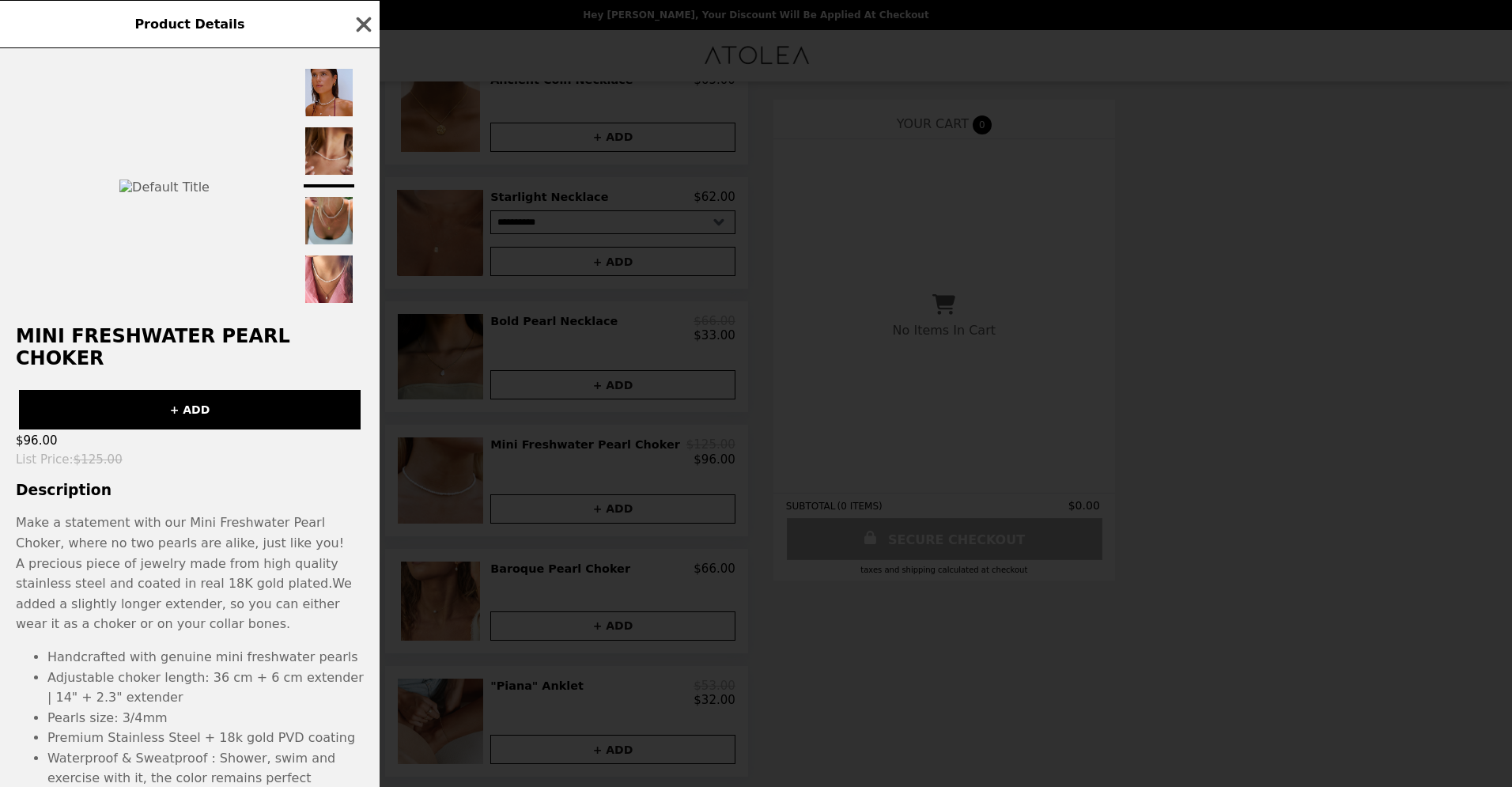
scroll to position [131, 0]
click at [336, 174] on img at bounding box center [329, 154] width 51 height 51
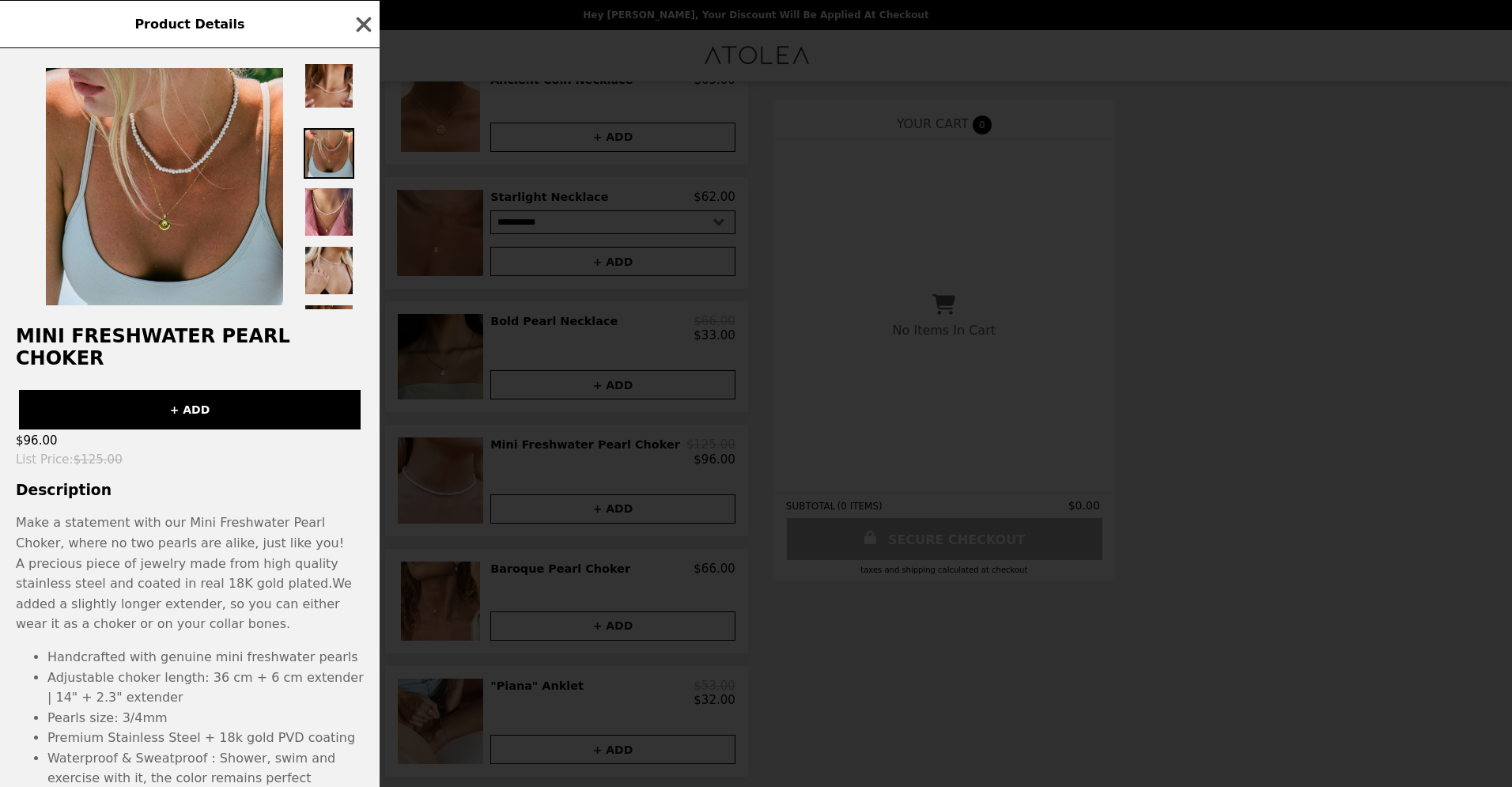
click at [329, 237] on img at bounding box center [329, 212] width 51 height 51
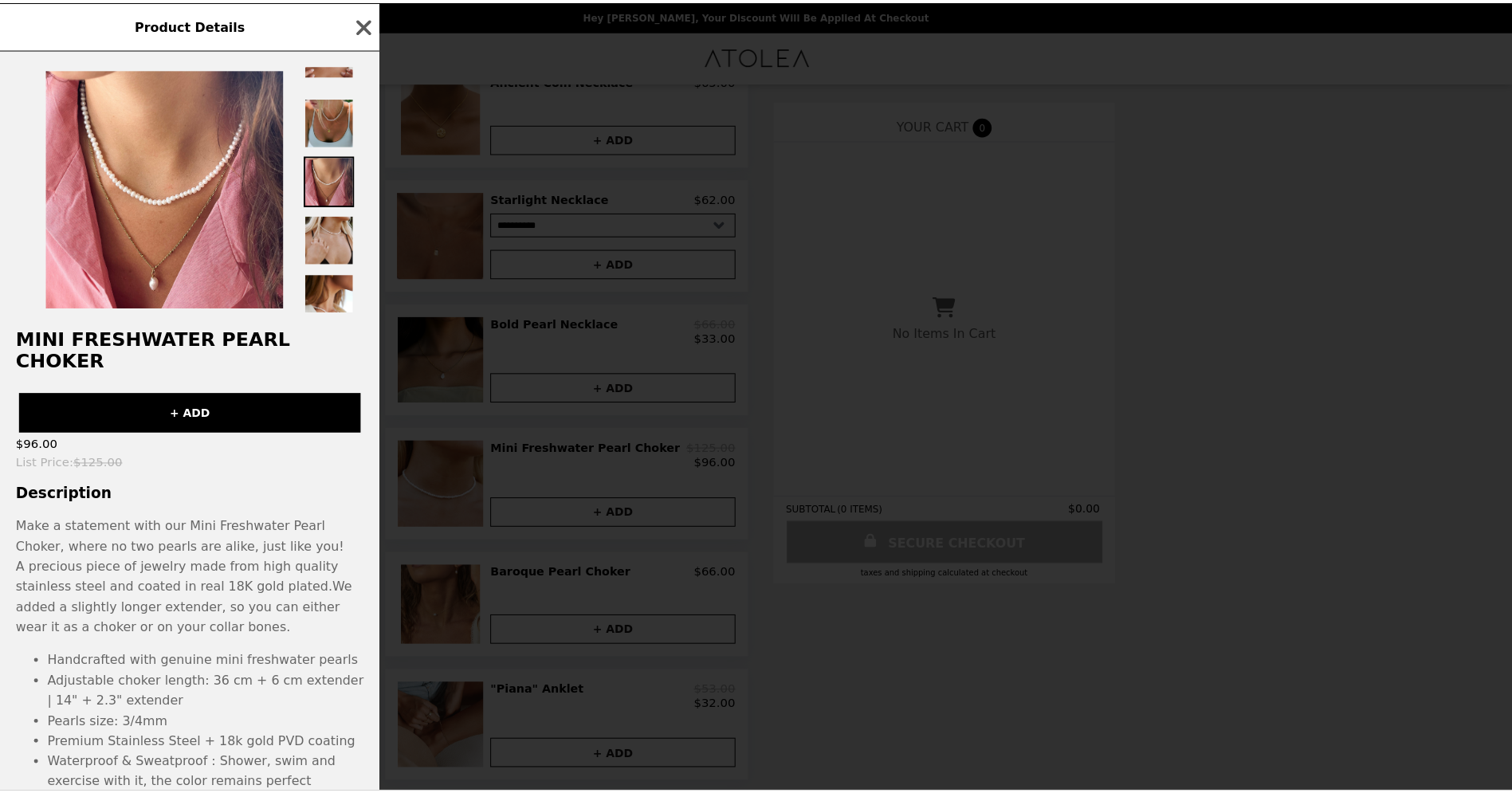
scroll to position [195, 0]
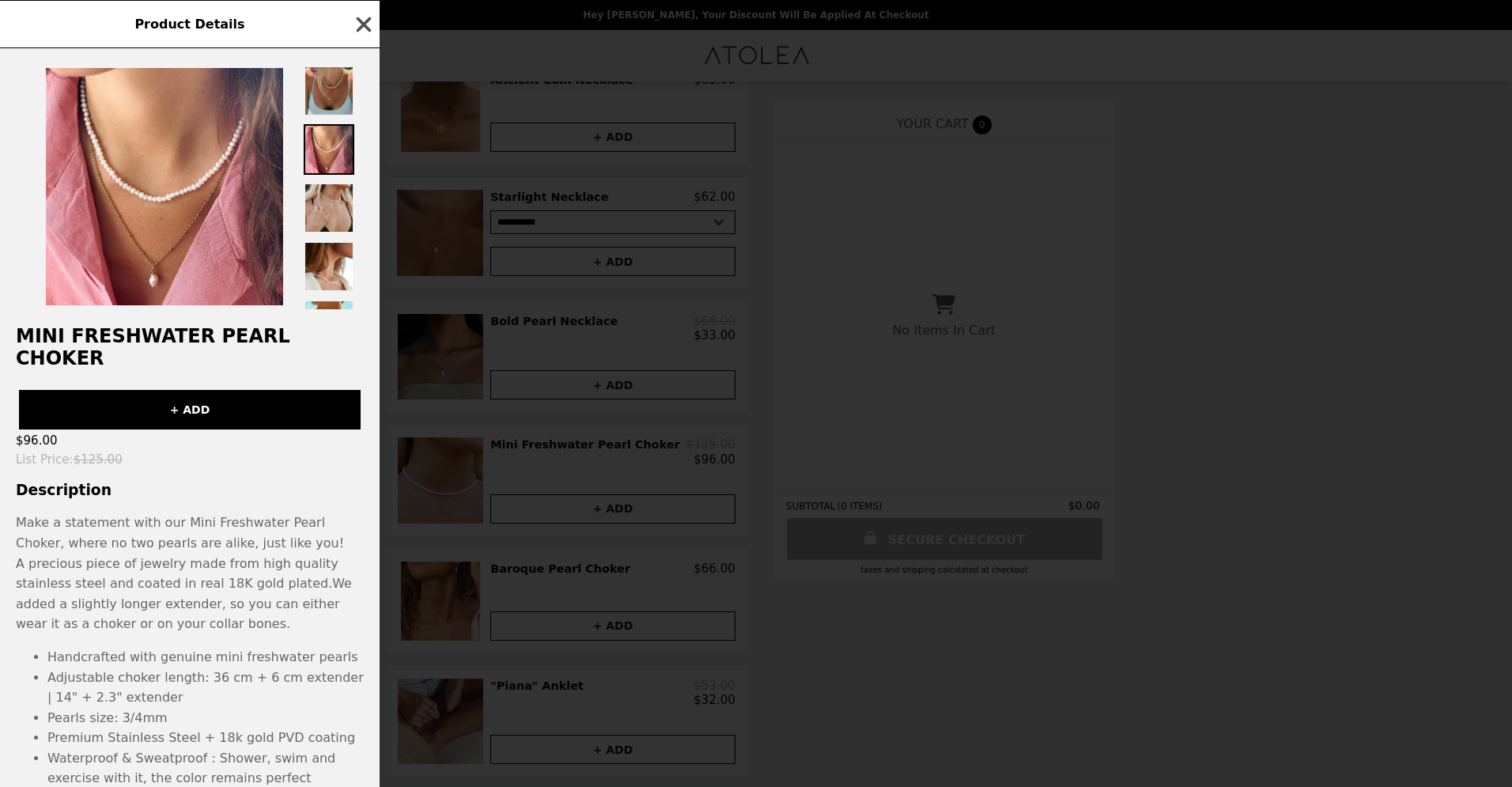
click at [358, 26] on icon "button" at bounding box center [364, 24] width 24 height 24
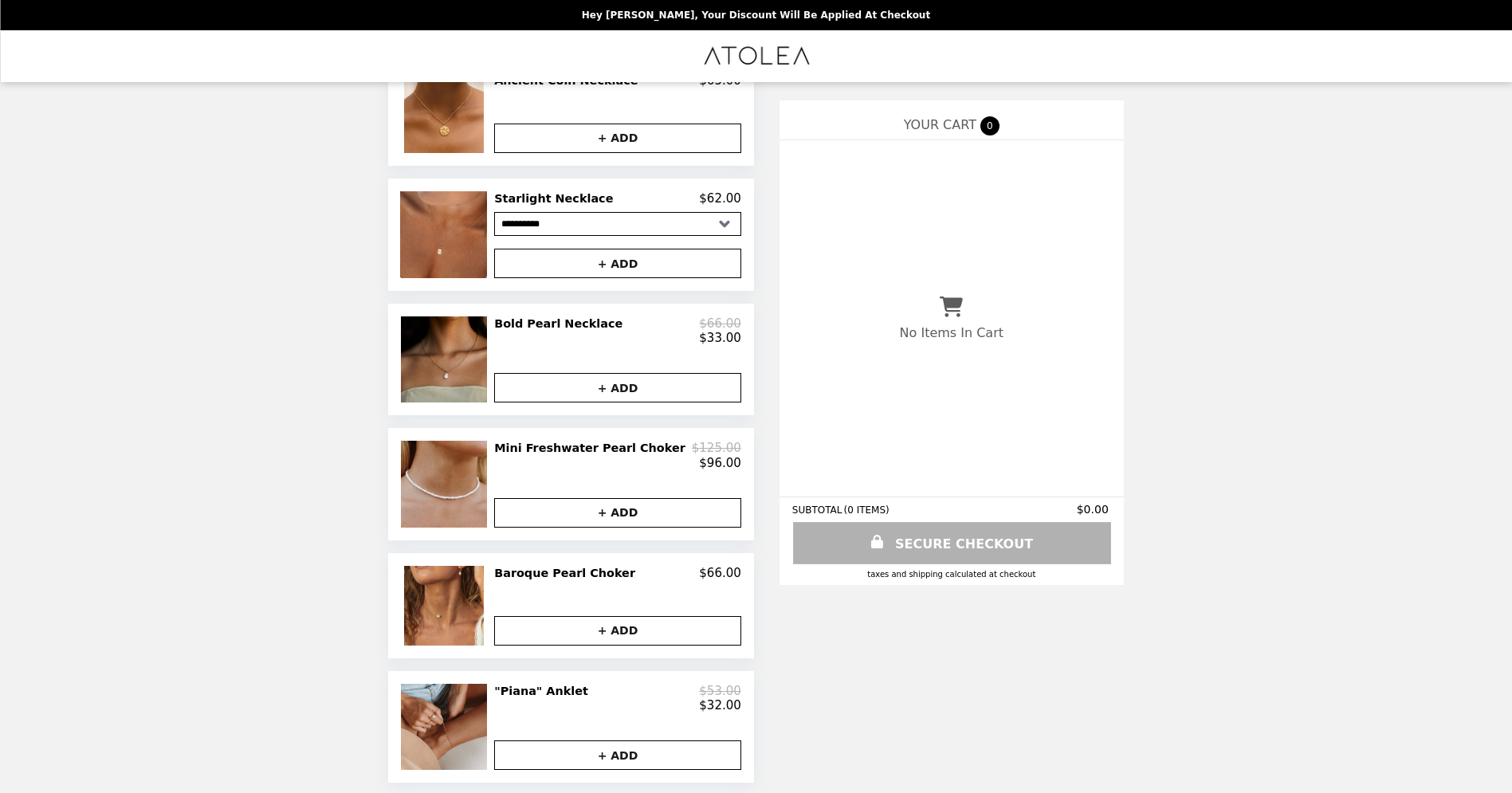
click at [606, 363] on button "+ ADD" at bounding box center [617, 512] width 247 height 29
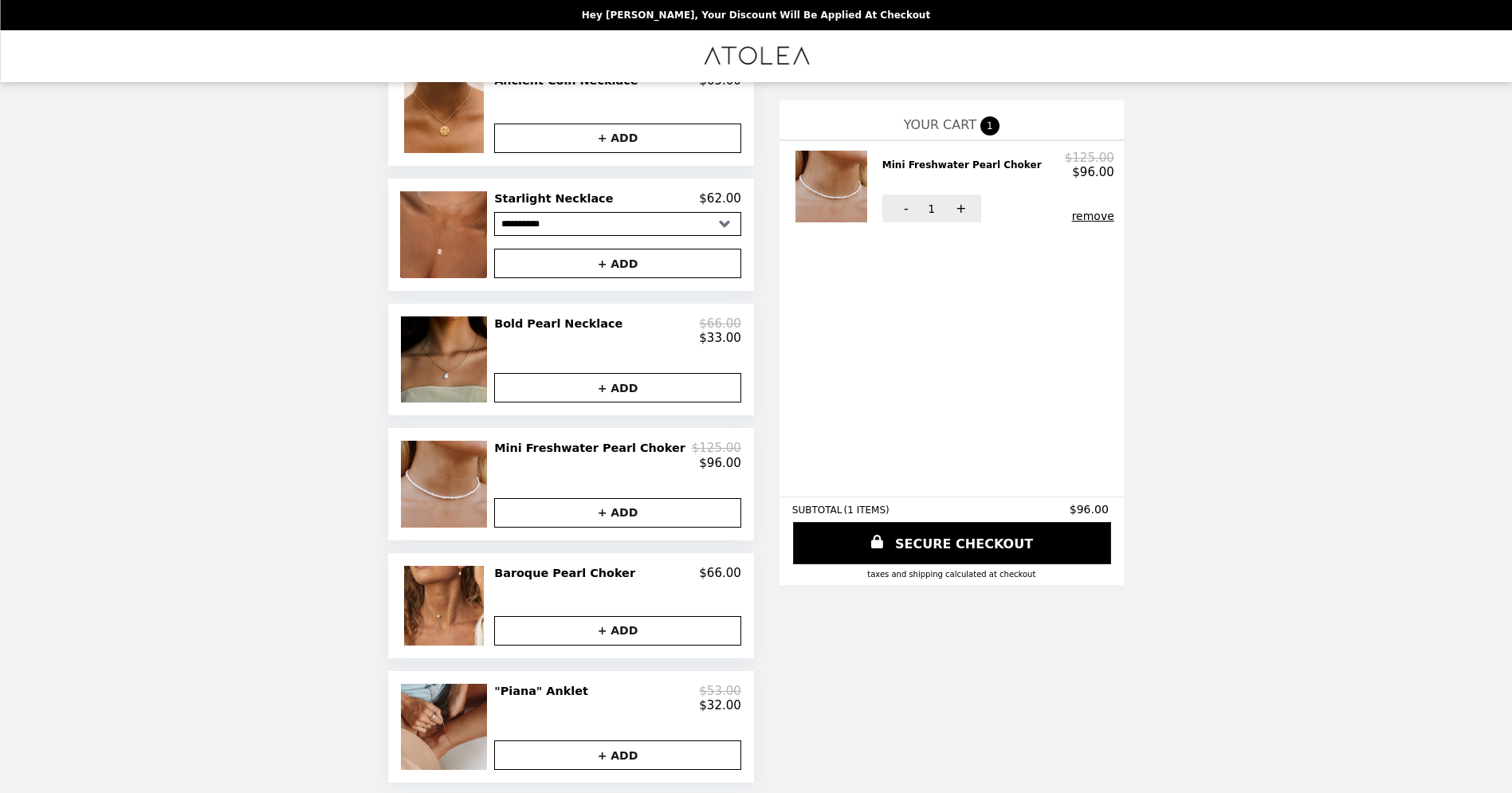
click at [616, 363] on button "+ ADD" at bounding box center [617, 754] width 247 height 29
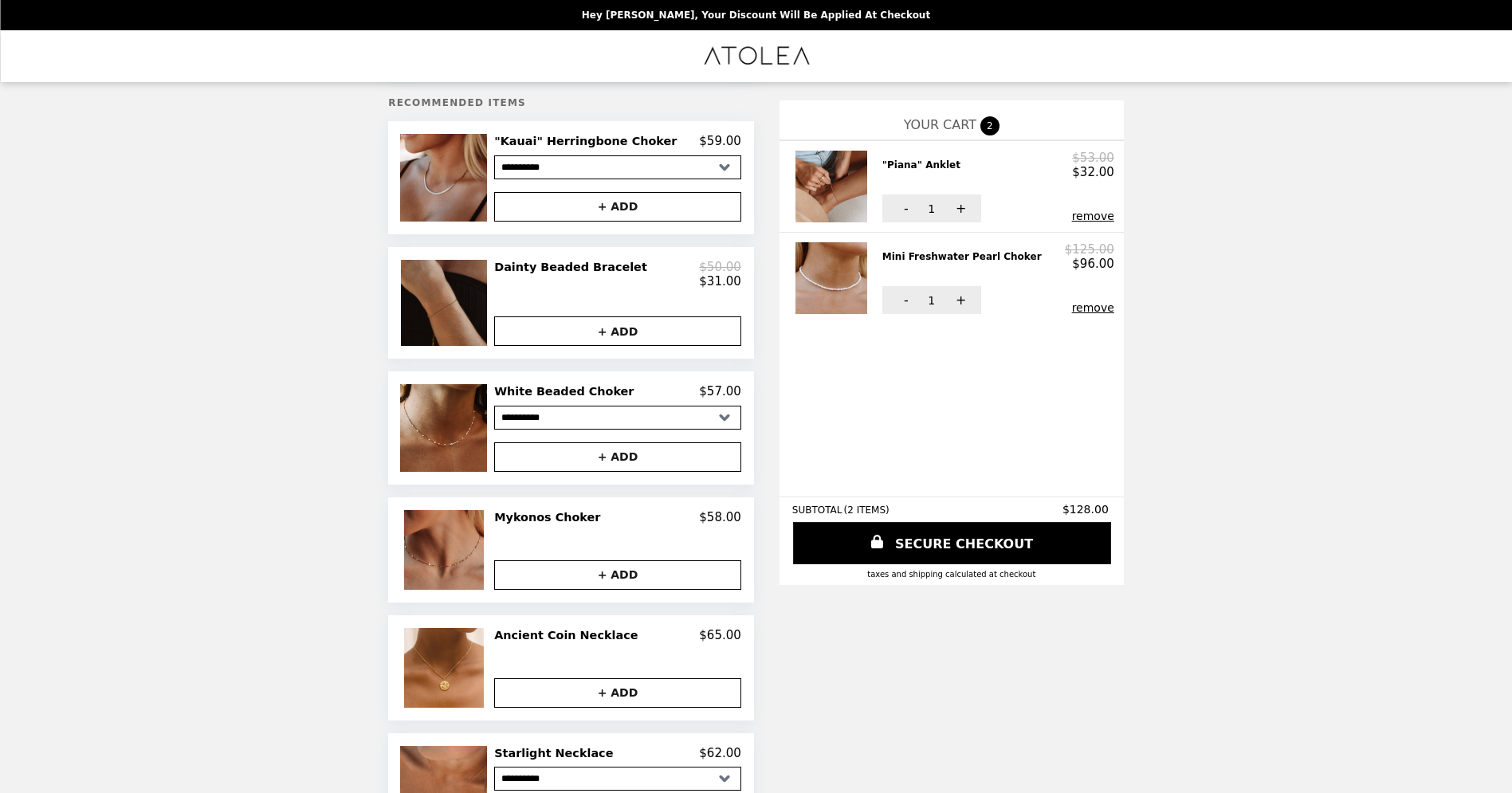
scroll to position [0, 0]
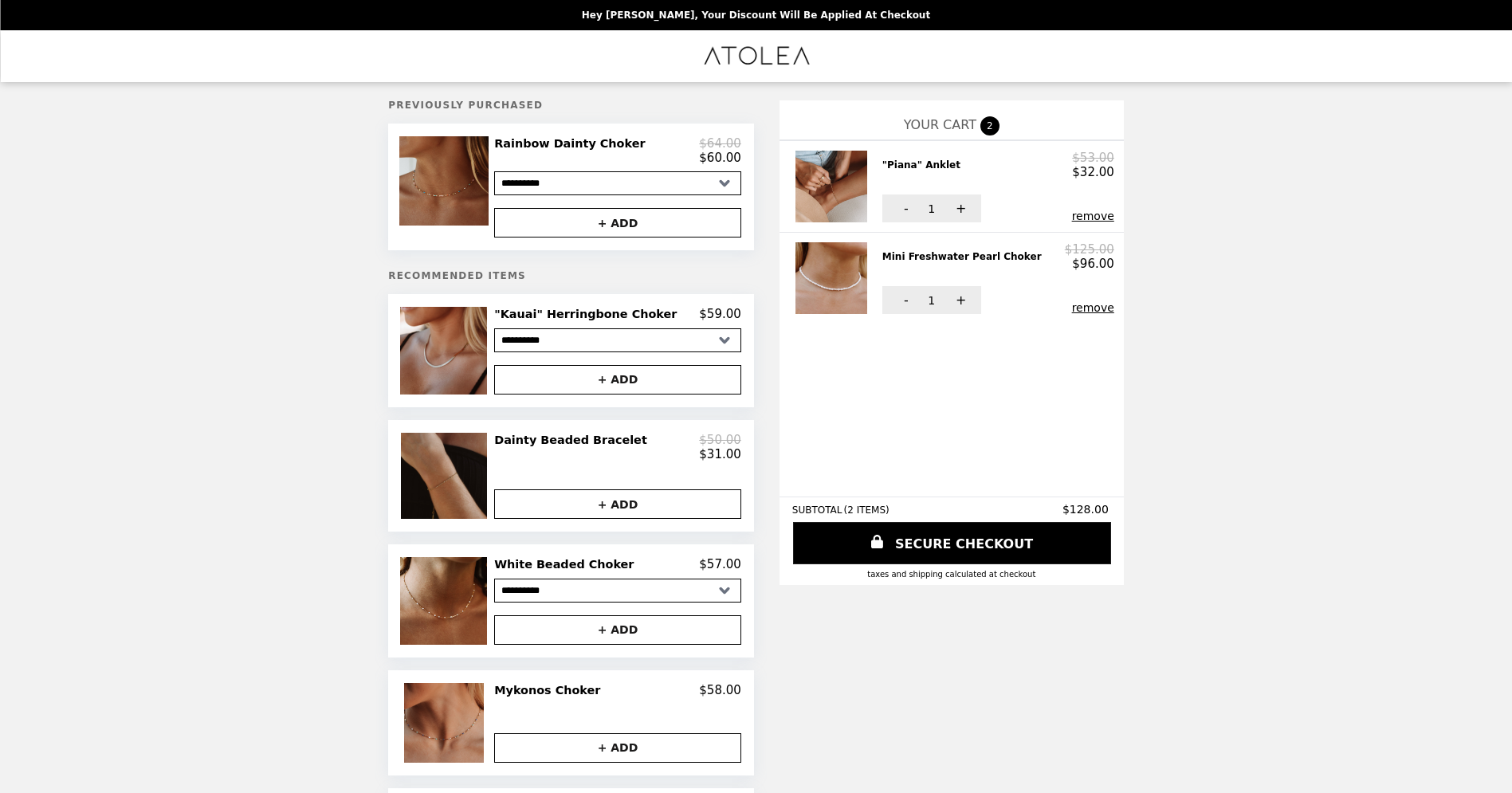
click at [620, 222] on button "+ ADD" at bounding box center [617, 222] width 247 height 29
